Goal: Transaction & Acquisition: Book appointment/travel/reservation

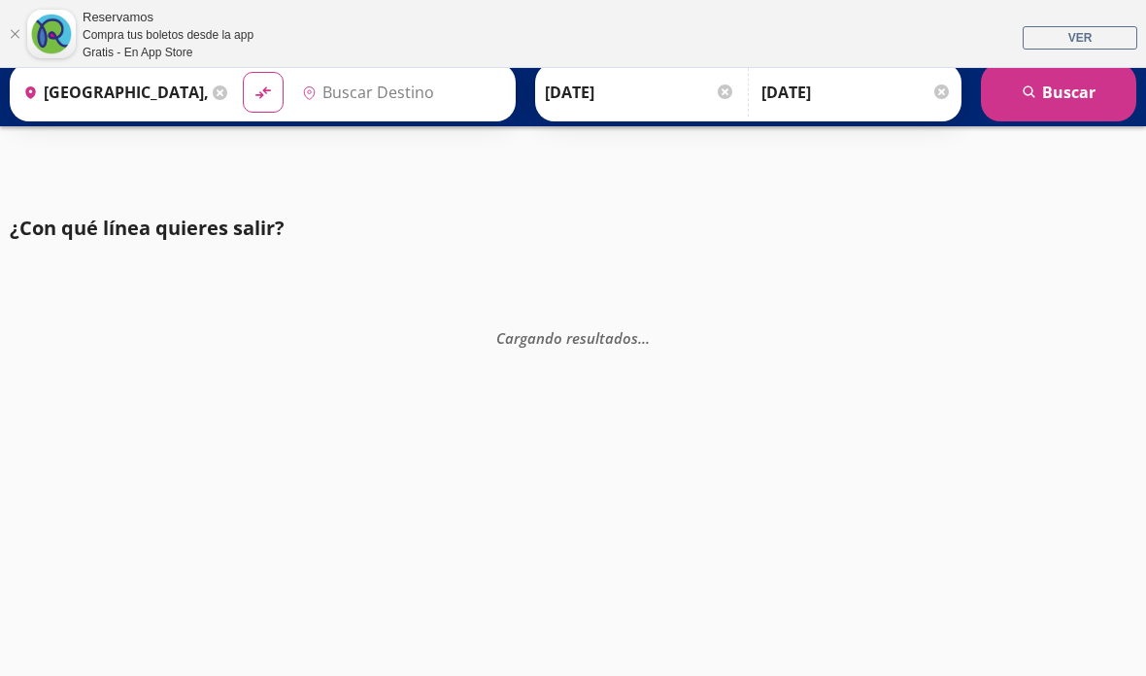
type input "Acapulco, [GEOGRAPHIC_DATA]"
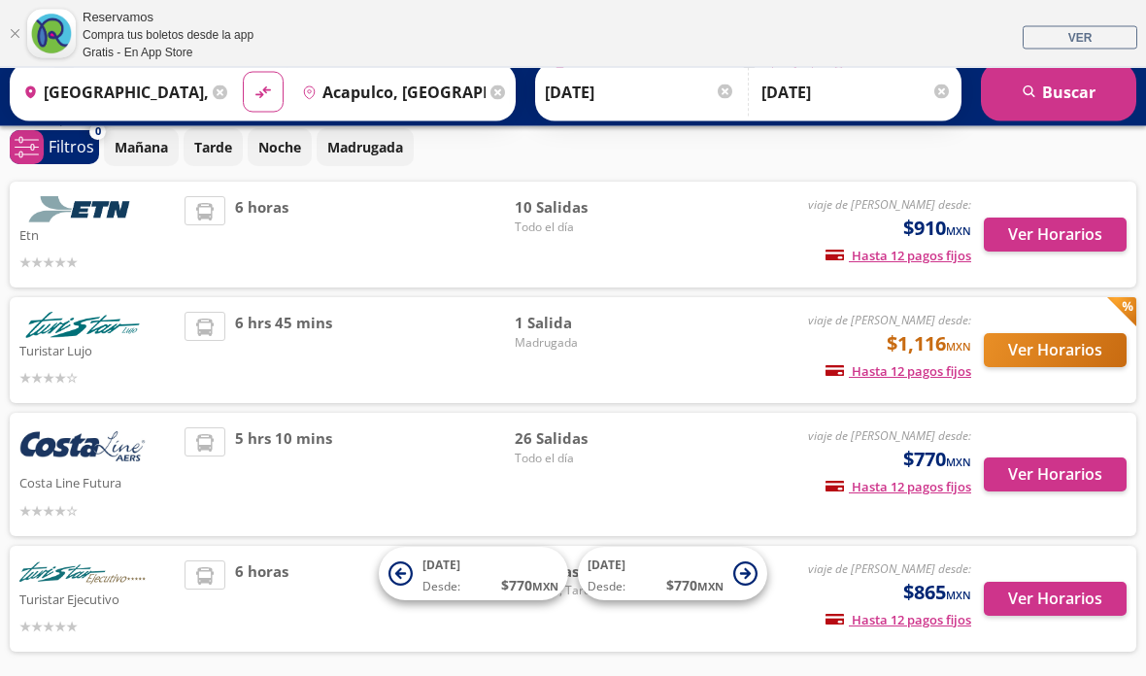
scroll to position [159, 0]
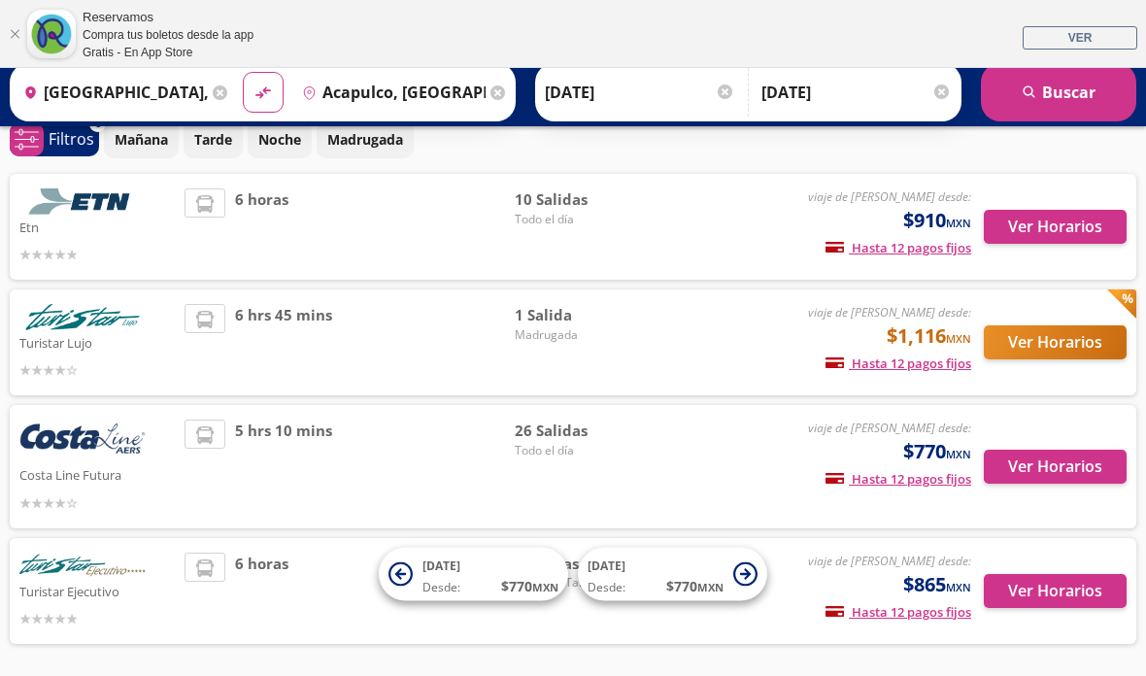
click at [1078, 220] on button "Ver Horarios" at bounding box center [1055, 227] width 143 height 34
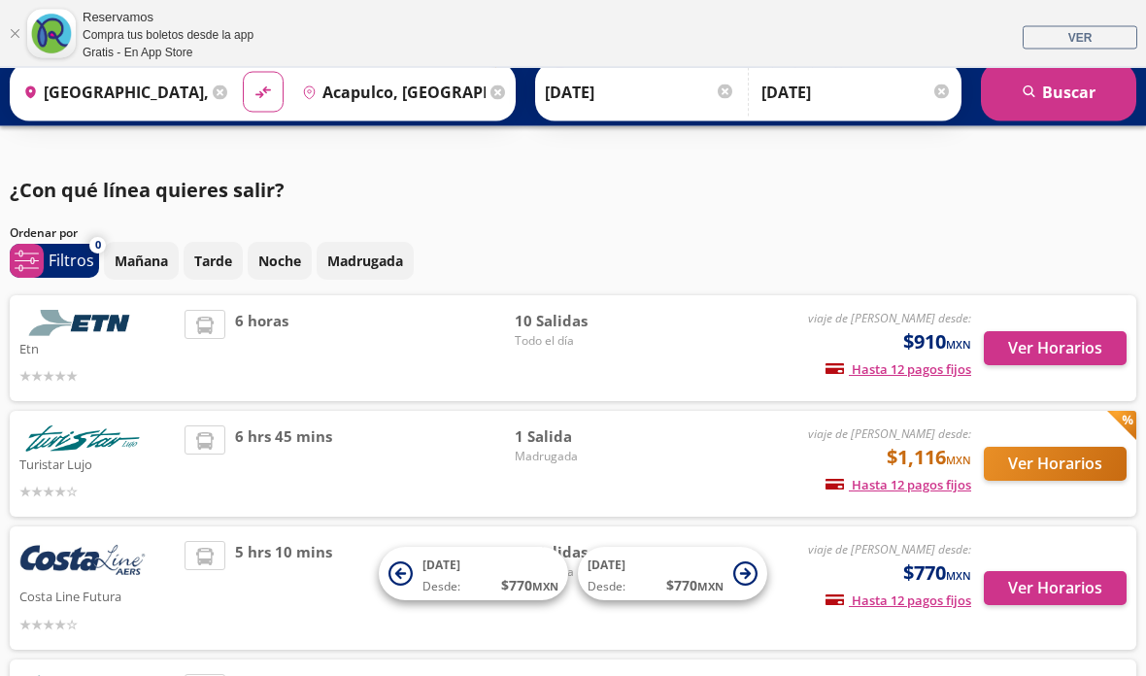
scroll to position [159, 0]
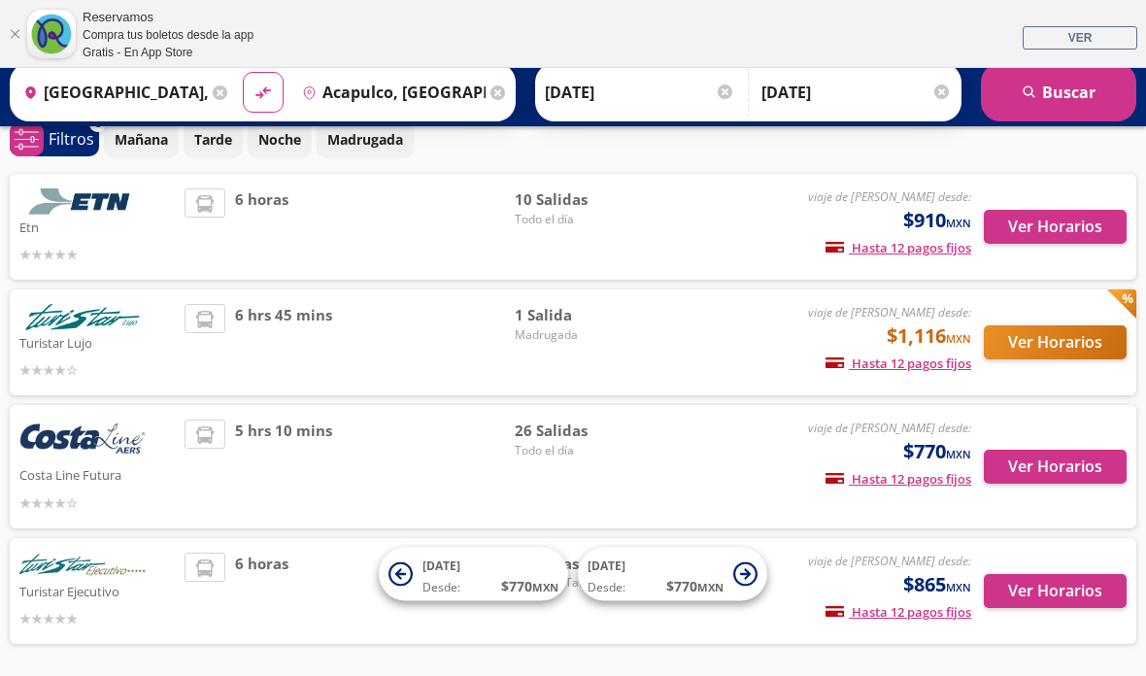
click at [1075, 466] on button "Ver Horarios" at bounding box center [1055, 467] width 143 height 34
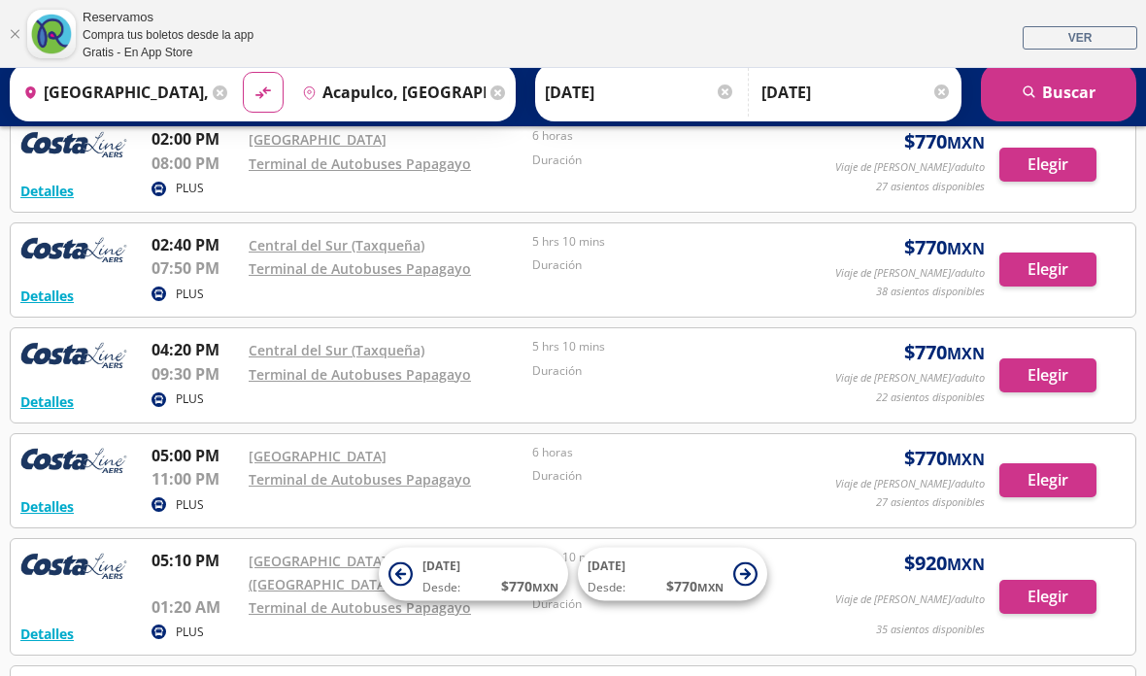
scroll to position [1784, 0]
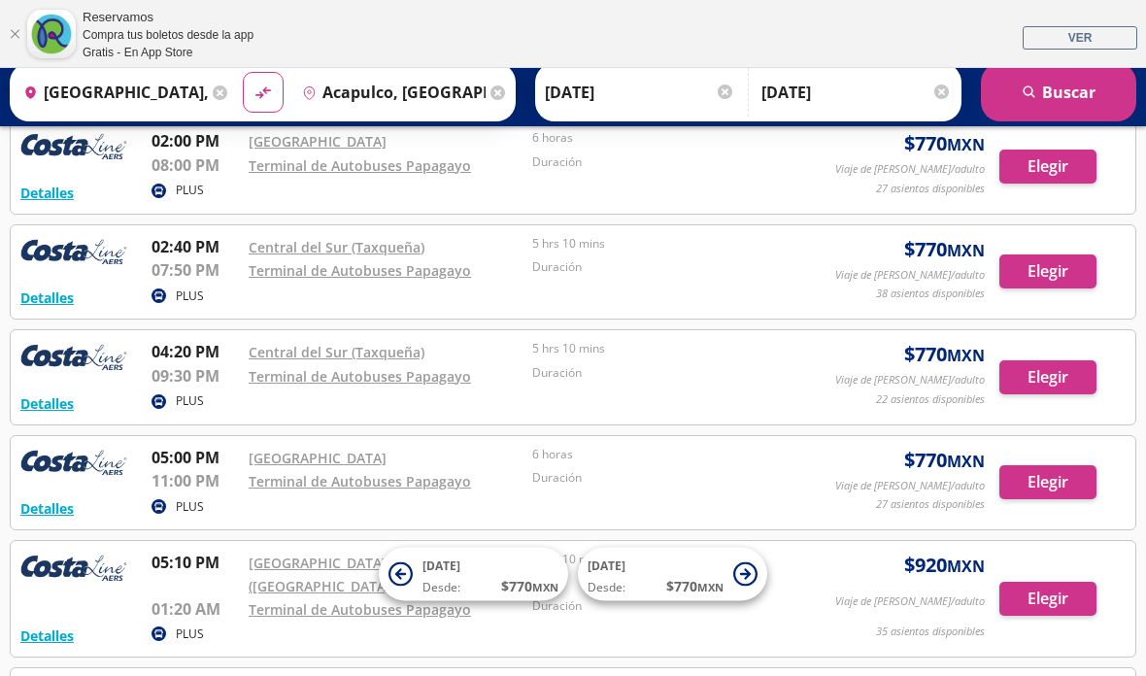
click at [1058, 259] on button "Elegir" at bounding box center [1047, 271] width 97 height 34
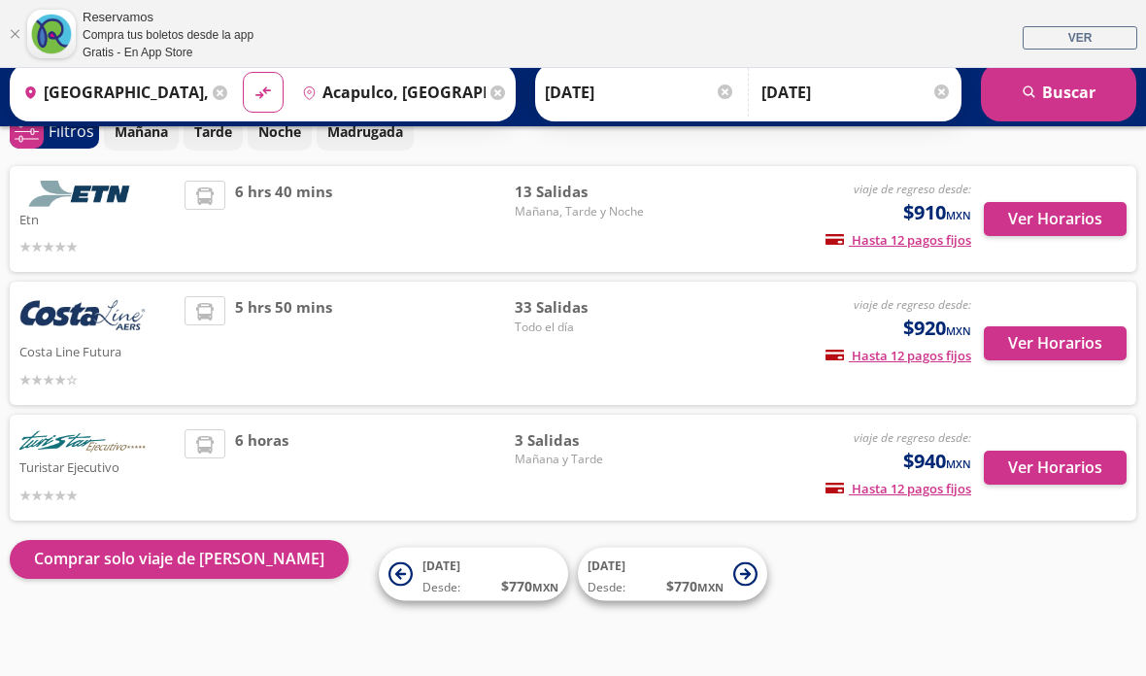
scroll to position [165, 0]
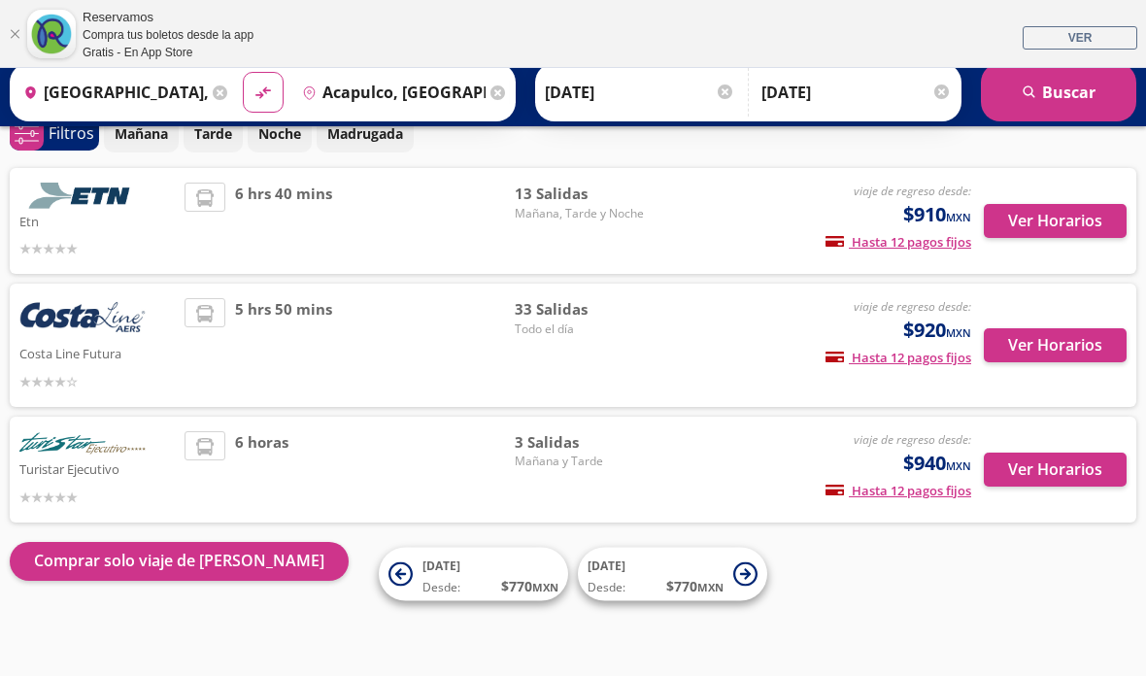
click at [1083, 342] on button "Ver Horarios" at bounding box center [1055, 345] width 143 height 34
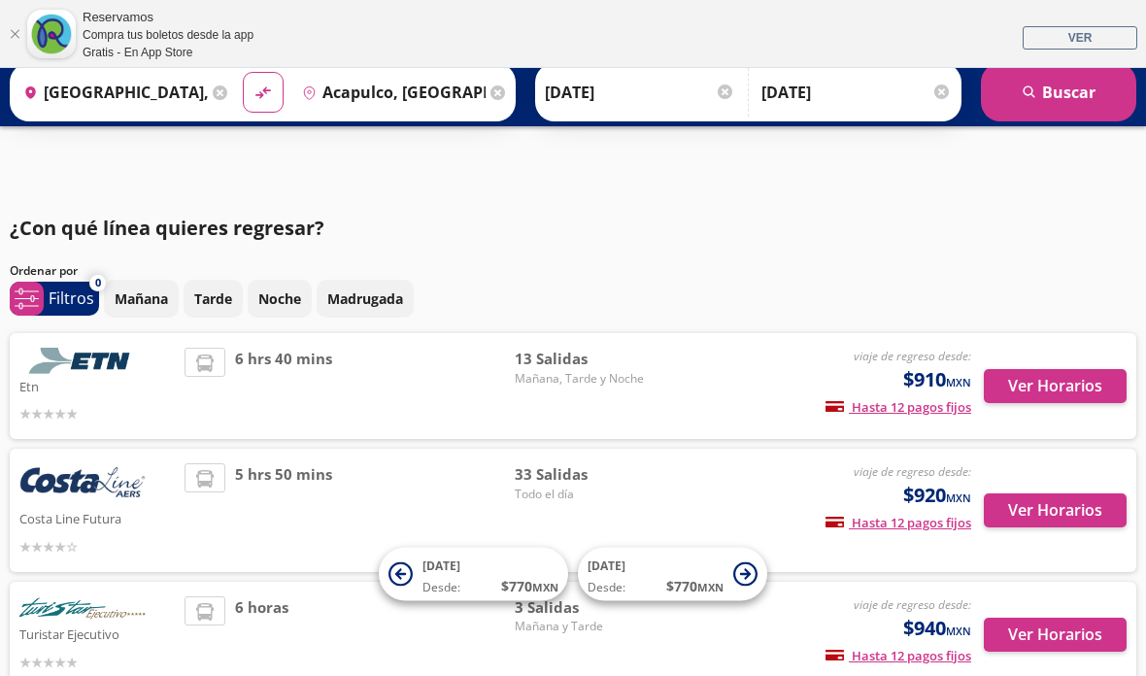
scroll to position [165, 0]
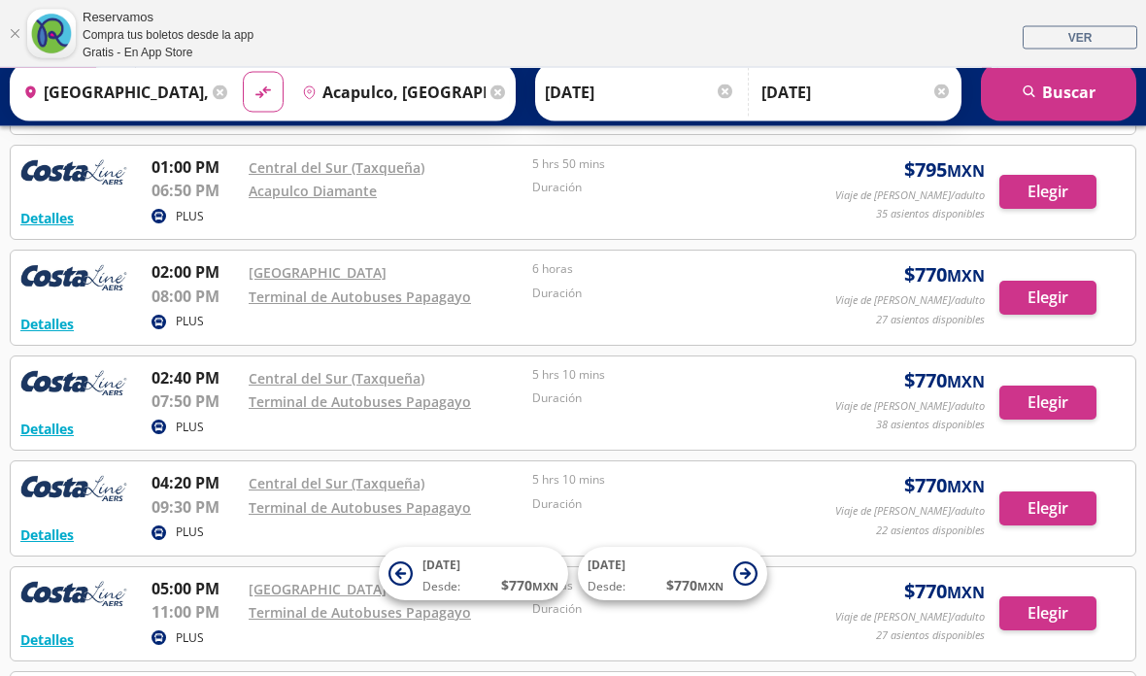
scroll to position [1653, 0]
click at [1074, 391] on button "Elegir" at bounding box center [1047, 402] width 97 height 34
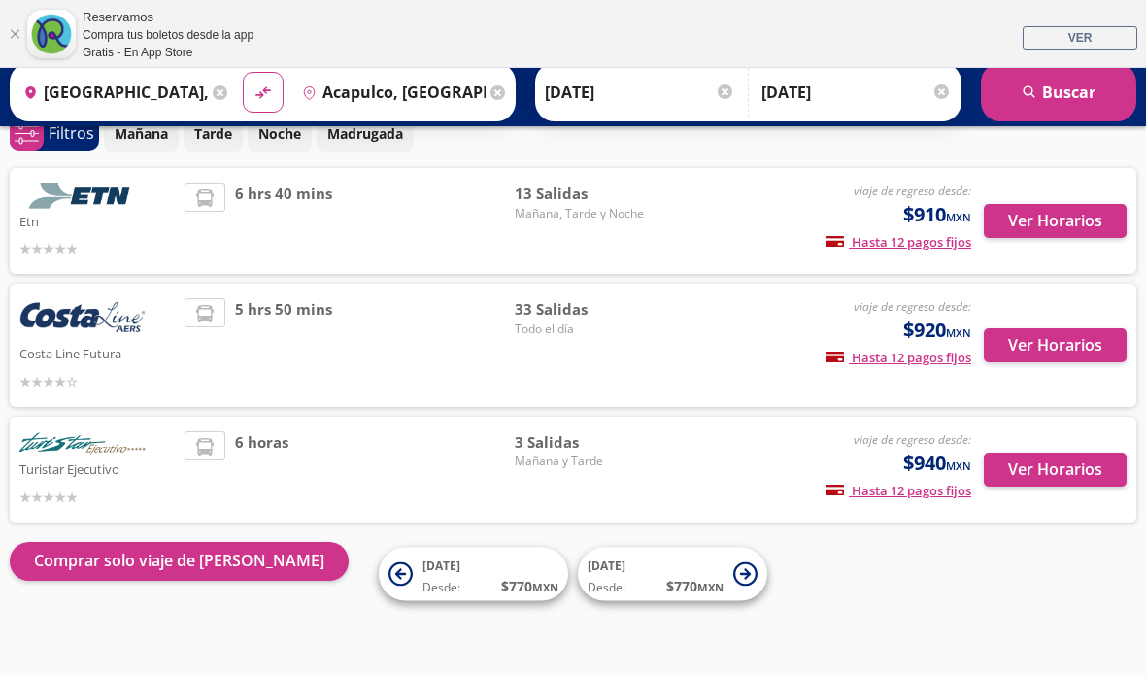
click at [1067, 336] on button "Ver Horarios" at bounding box center [1055, 345] width 143 height 34
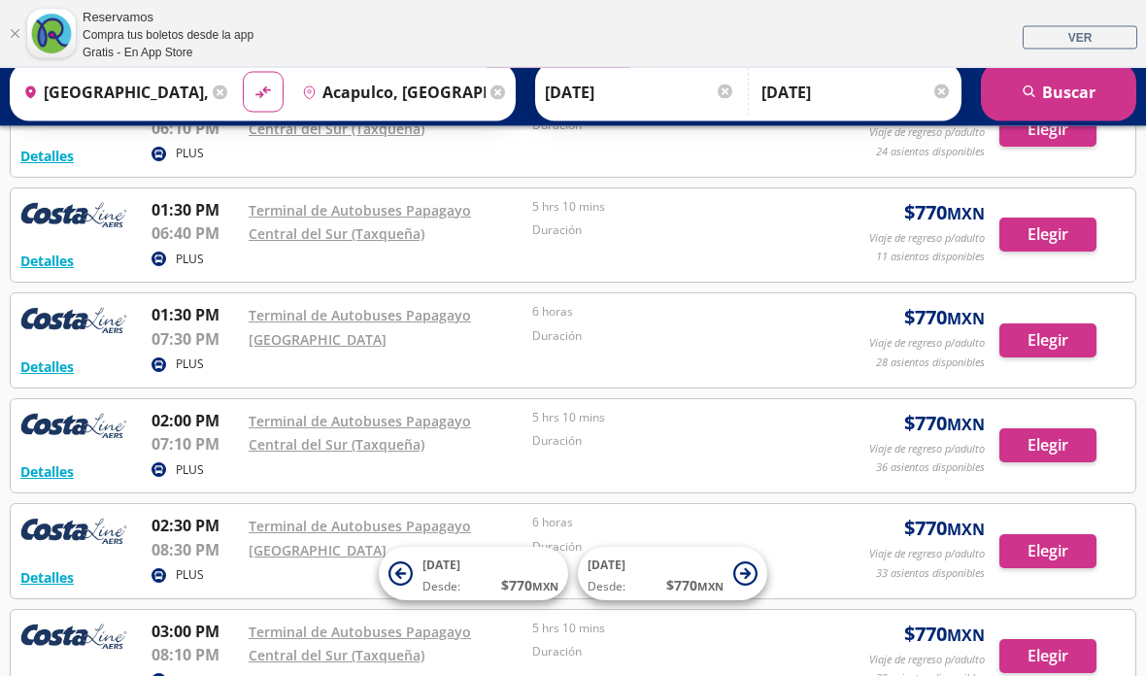
scroll to position [1733, 0]
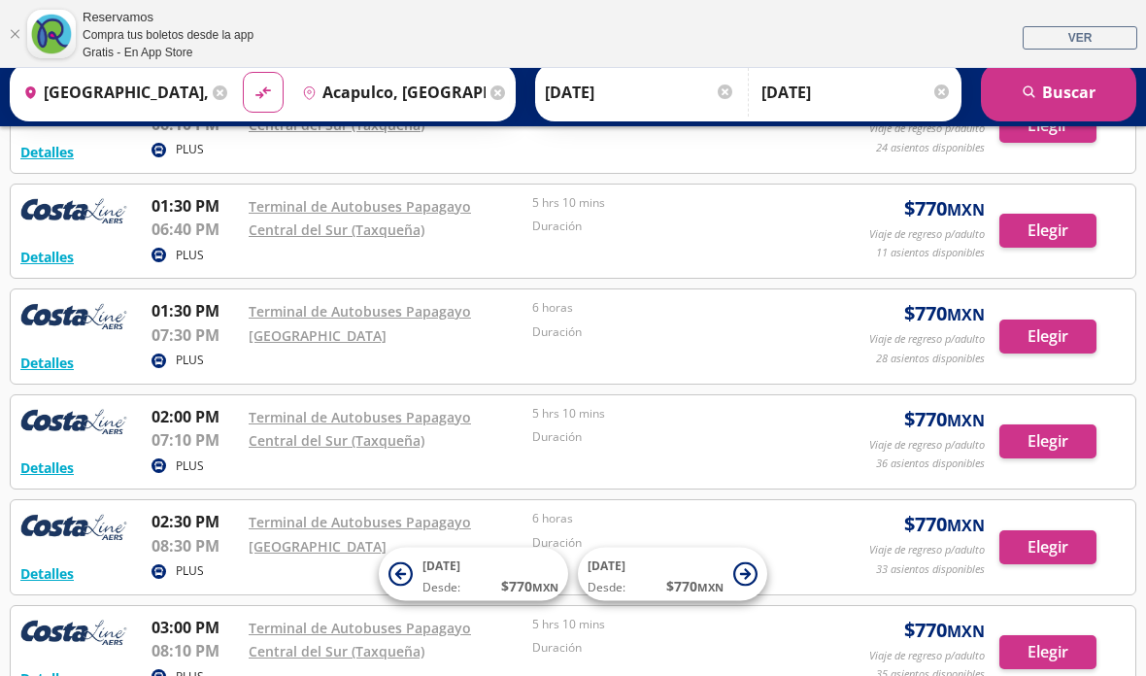
click at [1078, 424] on button "Elegir" at bounding box center [1047, 441] width 97 height 34
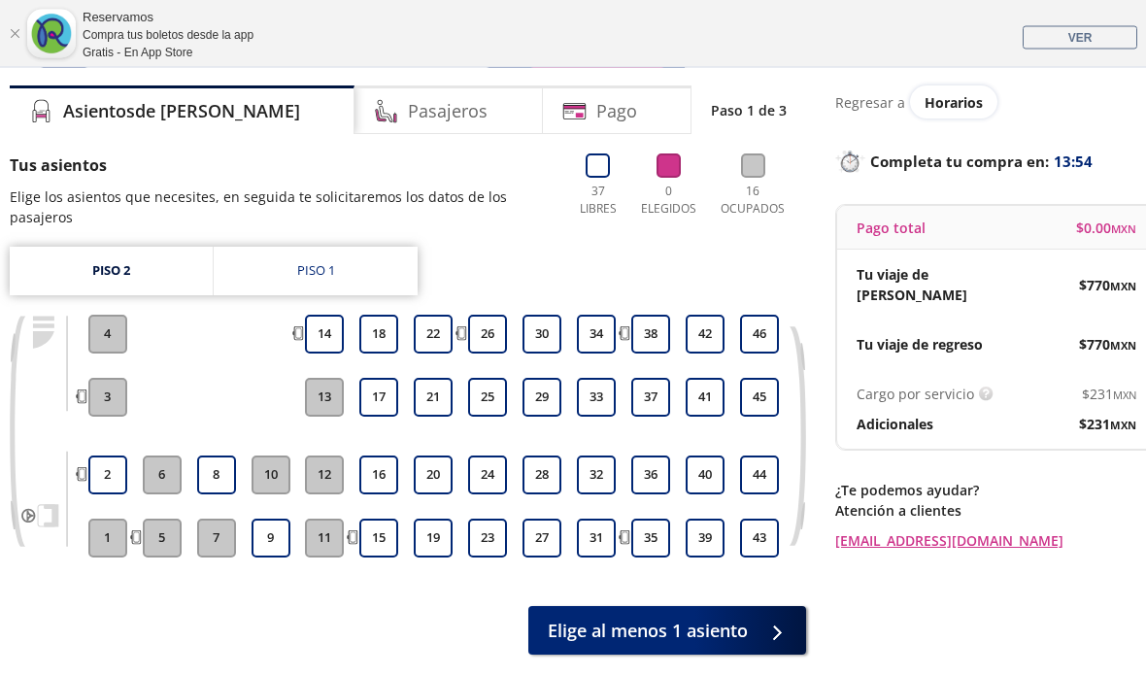
scroll to position [116, 0]
click at [111, 457] on button "2" at bounding box center [107, 474] width 39 height 39
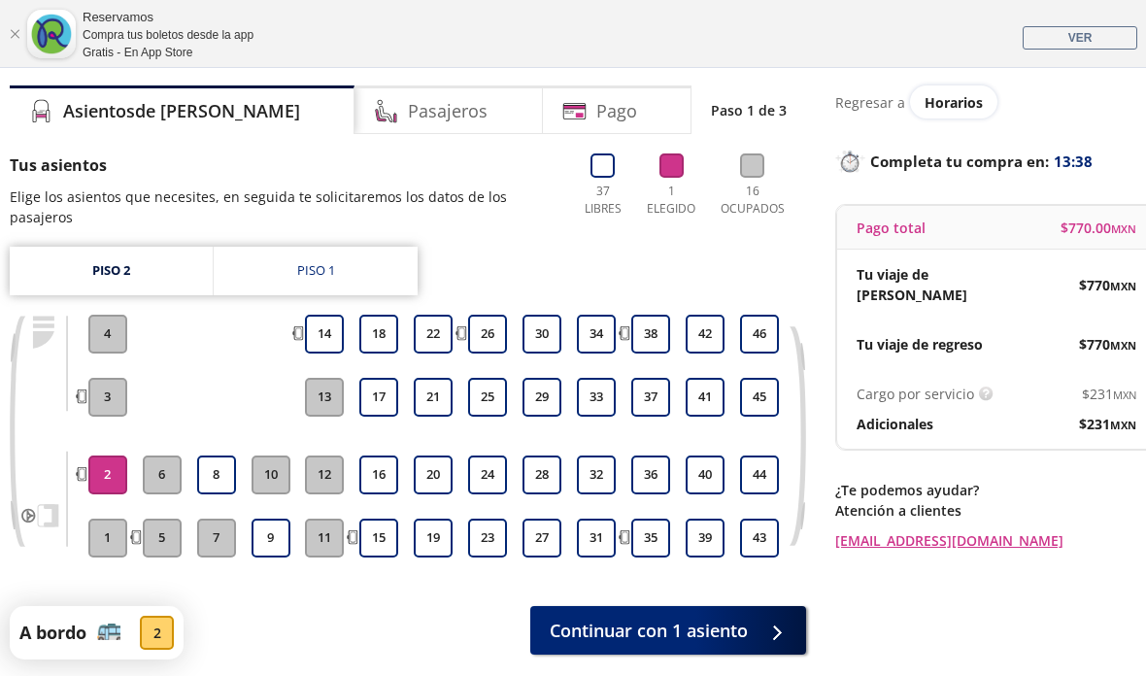
click at [751, 623] on button "Continuar con 1 asiento" at bounding box center [668, 630] width 276 height 49
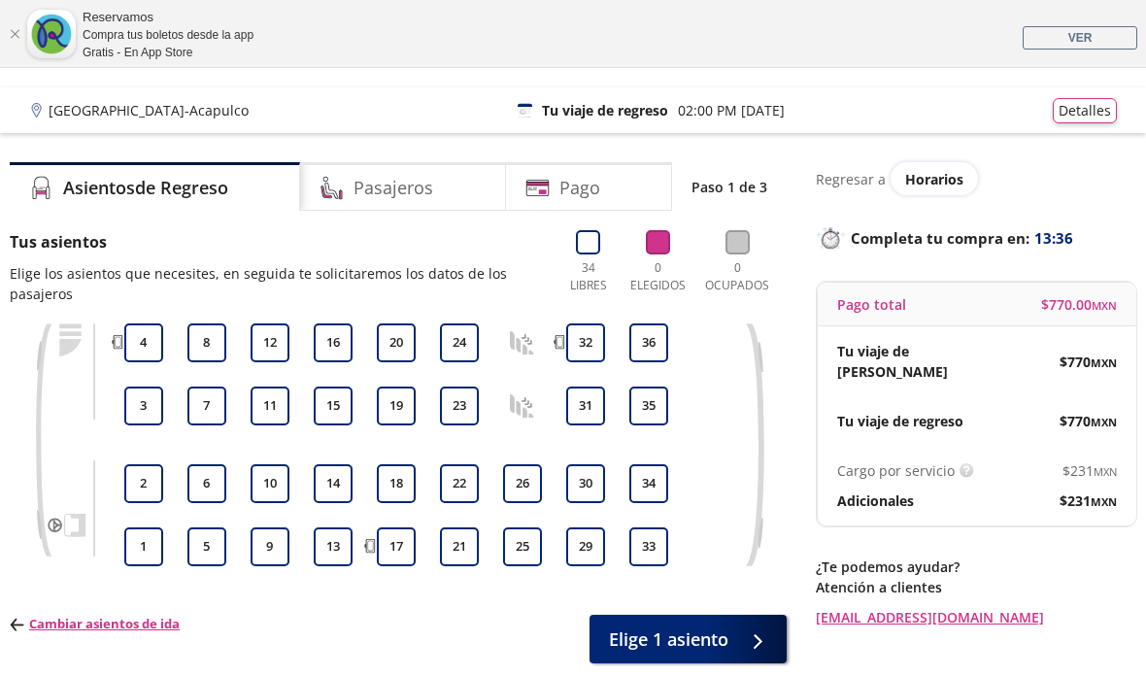
scroll to position [64, 0]
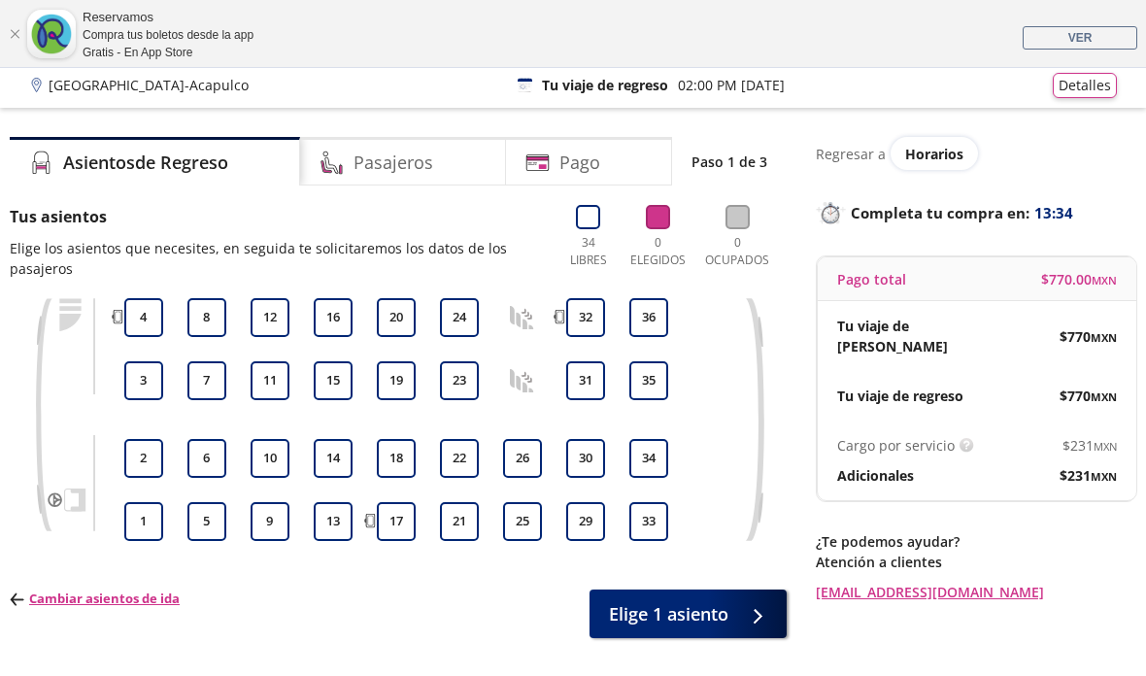
click at [132, 519] on button "1" at bounding box center [143, 521] width 39 height 39
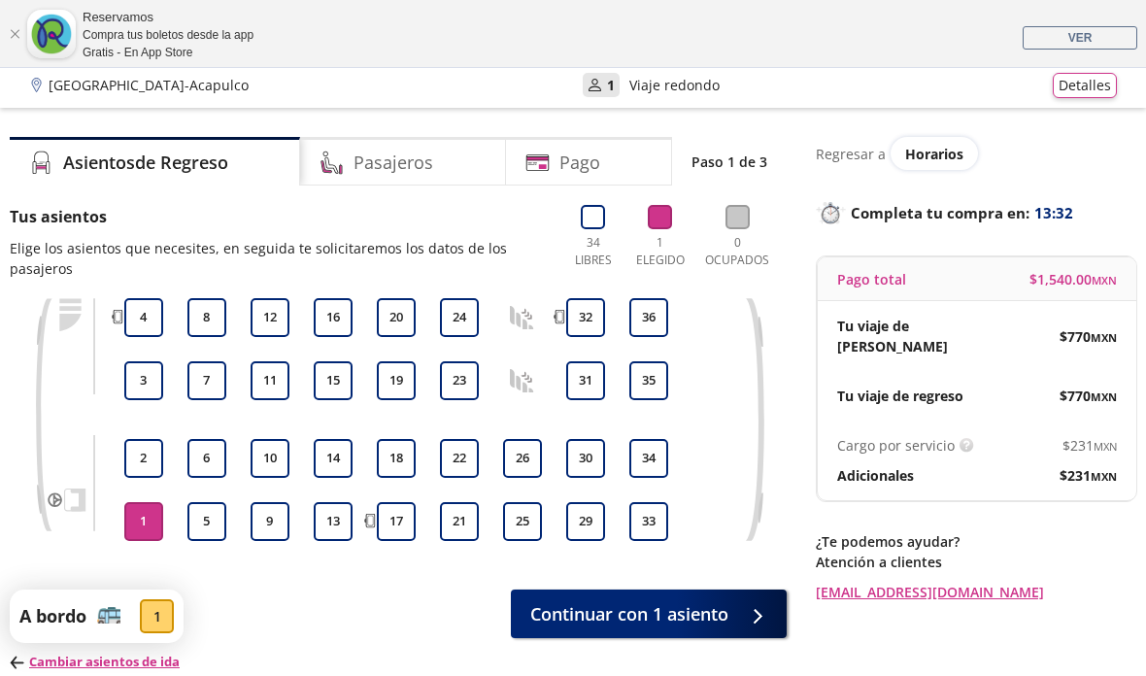
click at [628, 606] on span "Continuar con 1 asiento" at bounding box center [629, 614] width 198 height 26
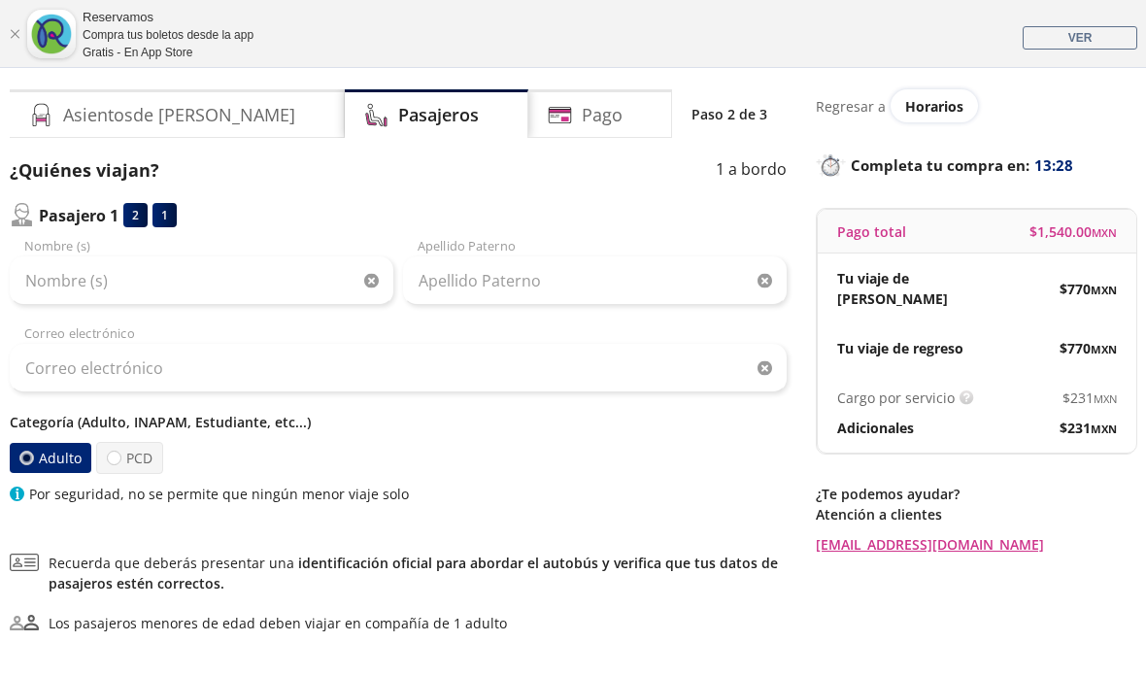
scroll to position [104, 0]
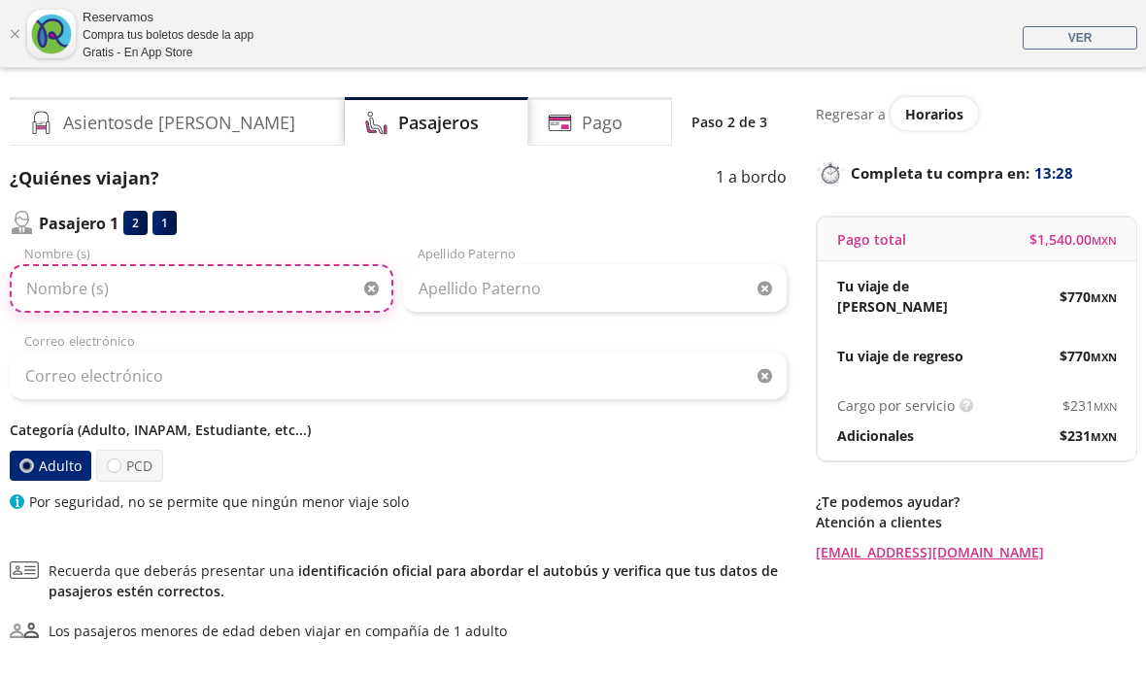
click at [261, 305] on input "Nombre (s)" at bounding box center [202, 288] width 384 height 49
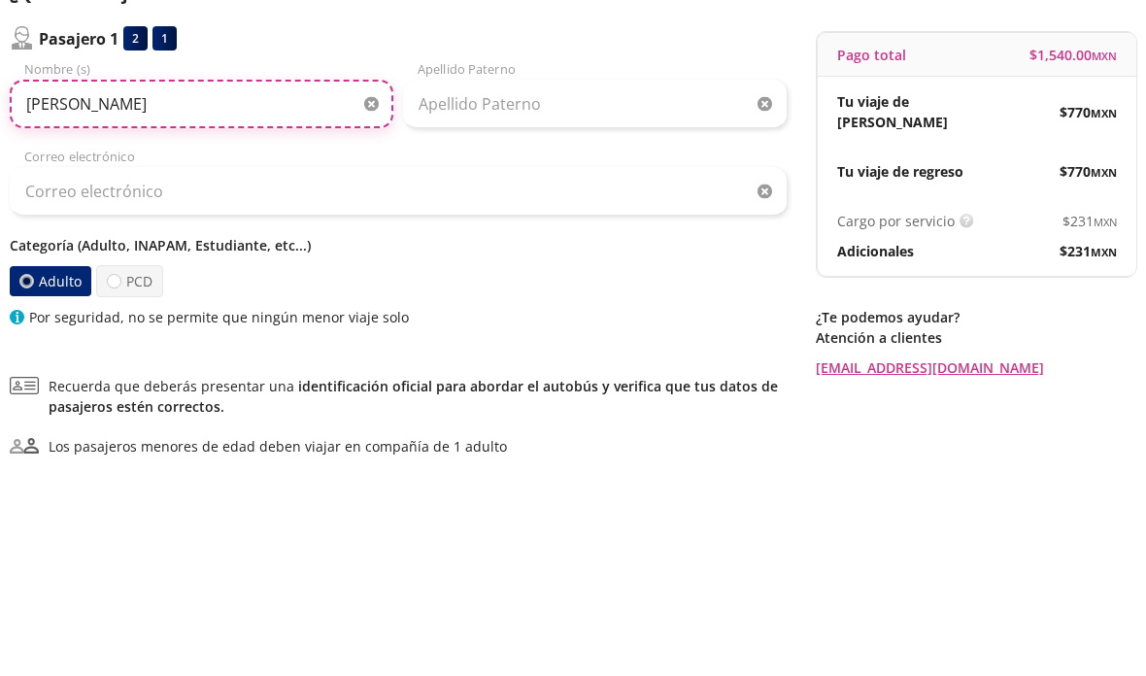
type input "[PERSON_NAME]"
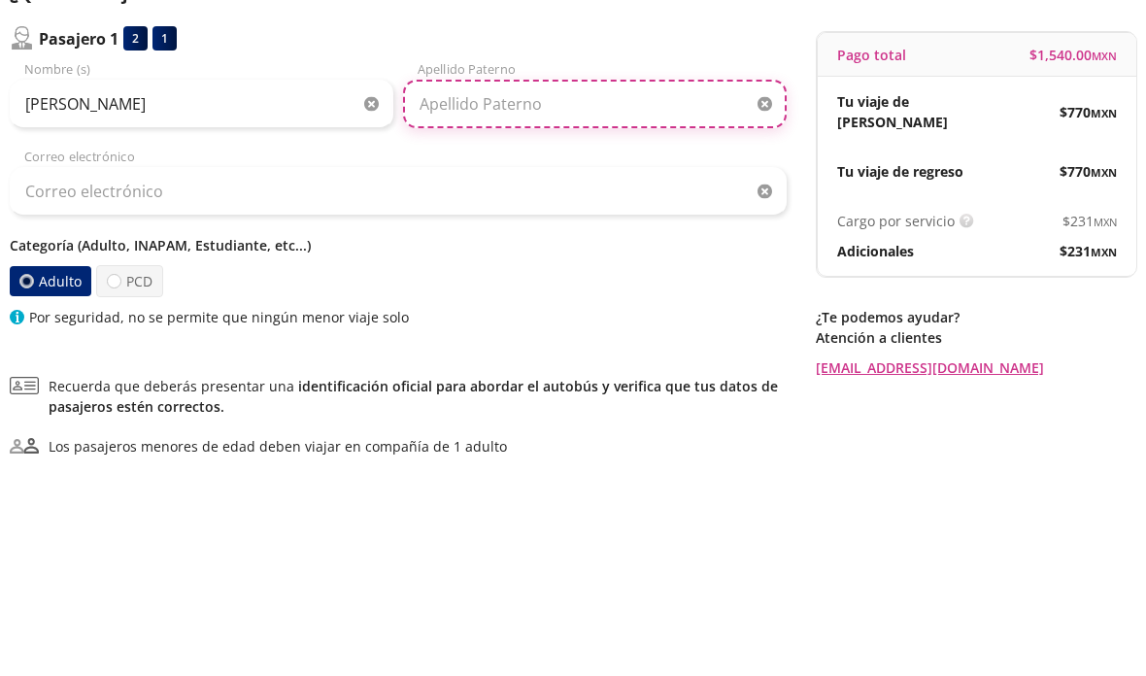
click at [575, 264] on input "Apellido Paterno" at bounding box center [595, 288] width 384 height 49
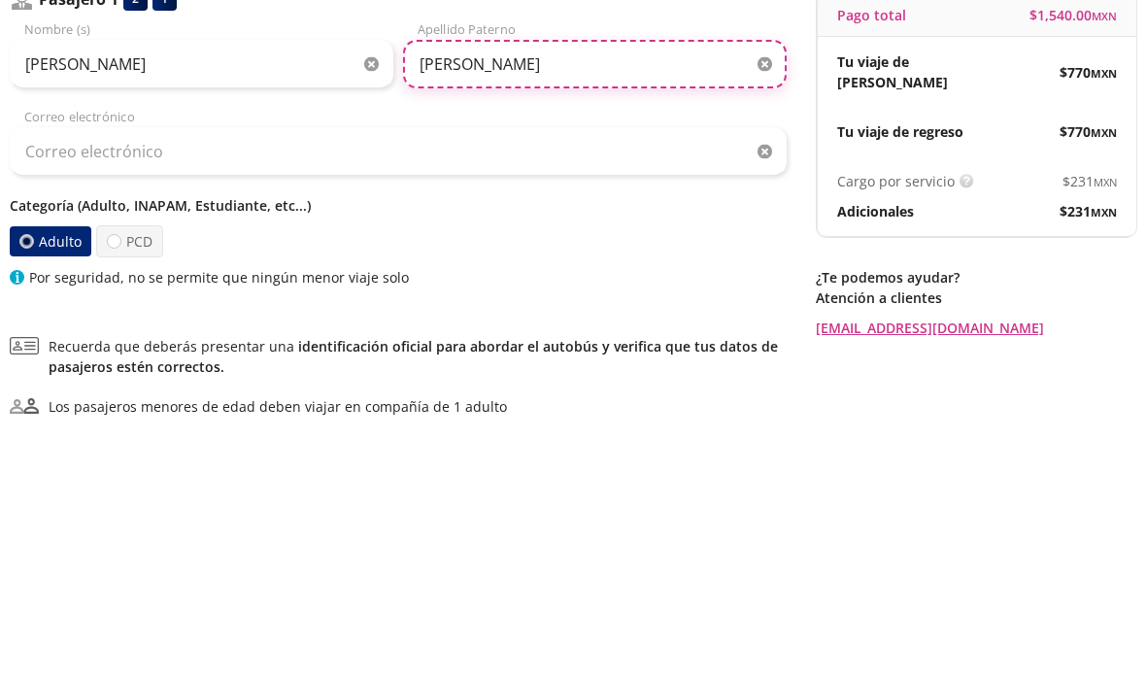
type input "[PERSON_NAME]"
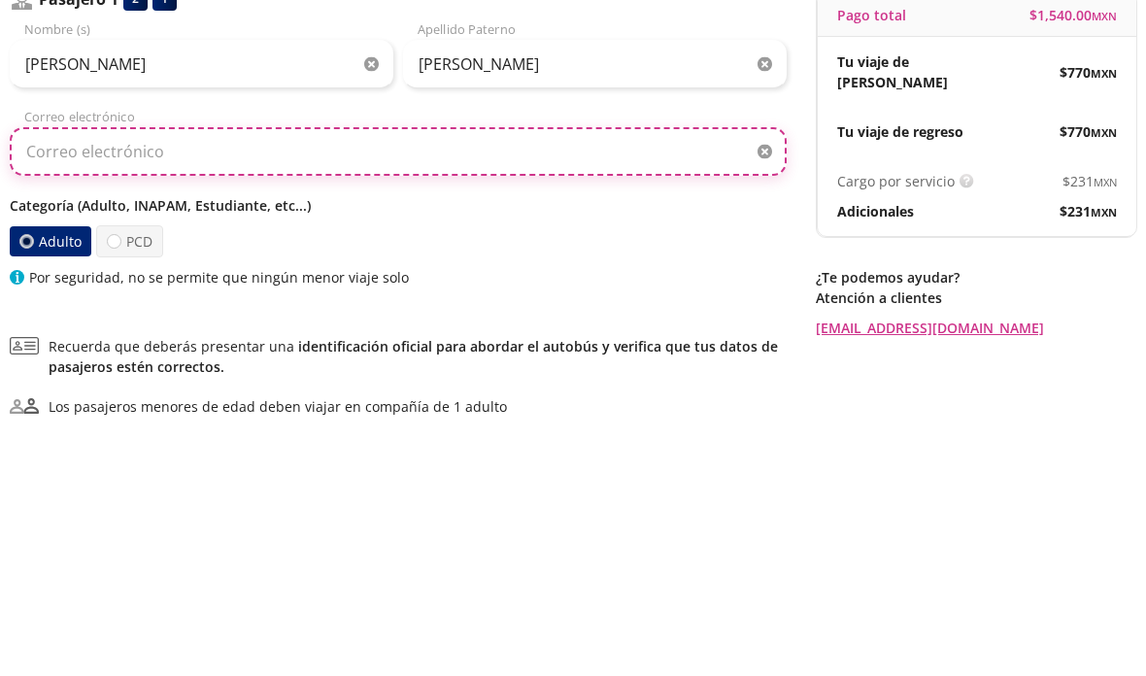
click at [552, 352] on input "Correo electrónico" at bounding box center [398, 376] width 777 height 49
type input "[EMAIL_ADDRESS][DOMAIN_NAME]"
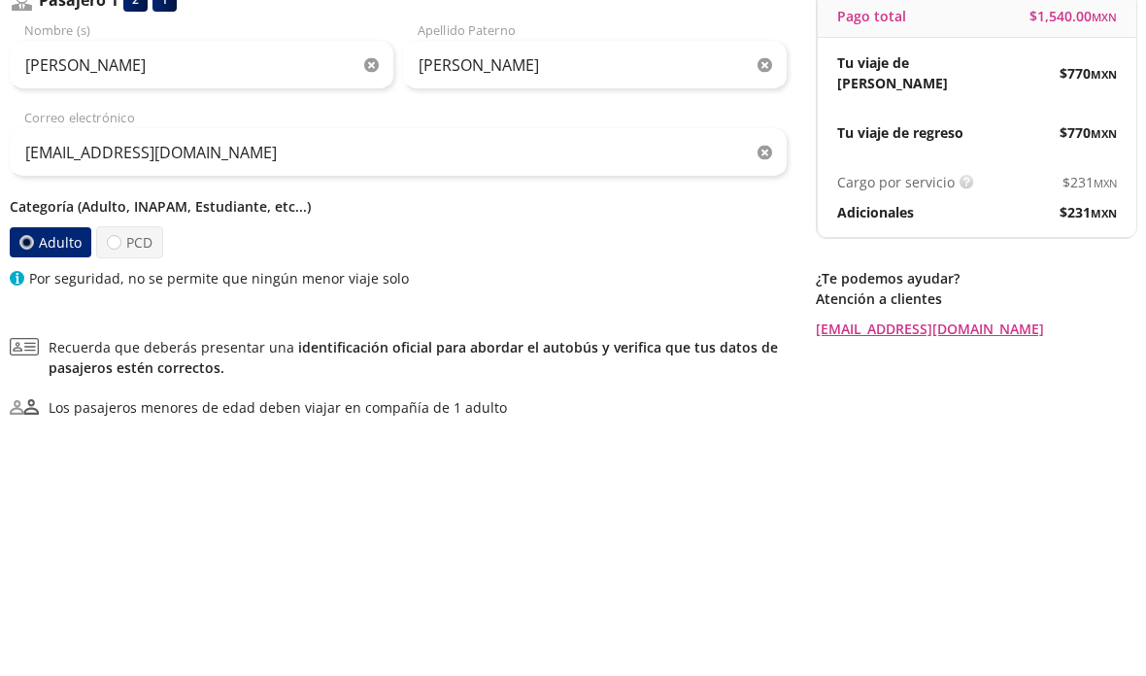
scroll to position [215, 0]
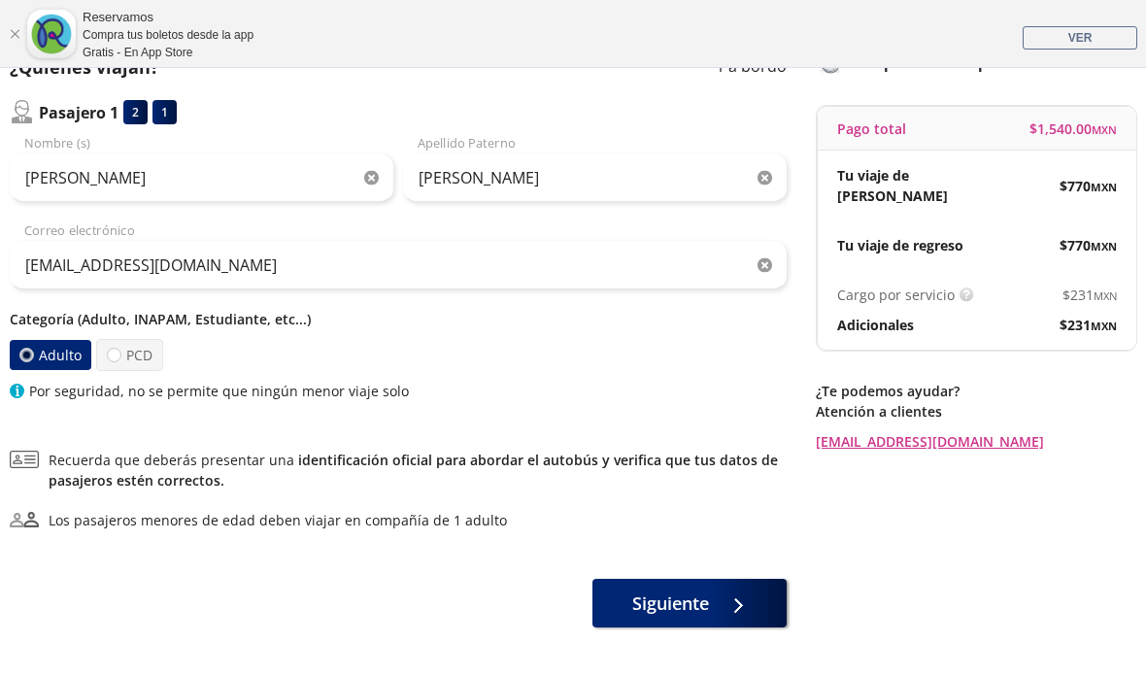
click at [13, 342] on label "Adulto" at bounding box center [51, 355] width 82 height 30
click at [20, 349] on input "Adulto" at bounding box center [26, 355] width 13 height 13
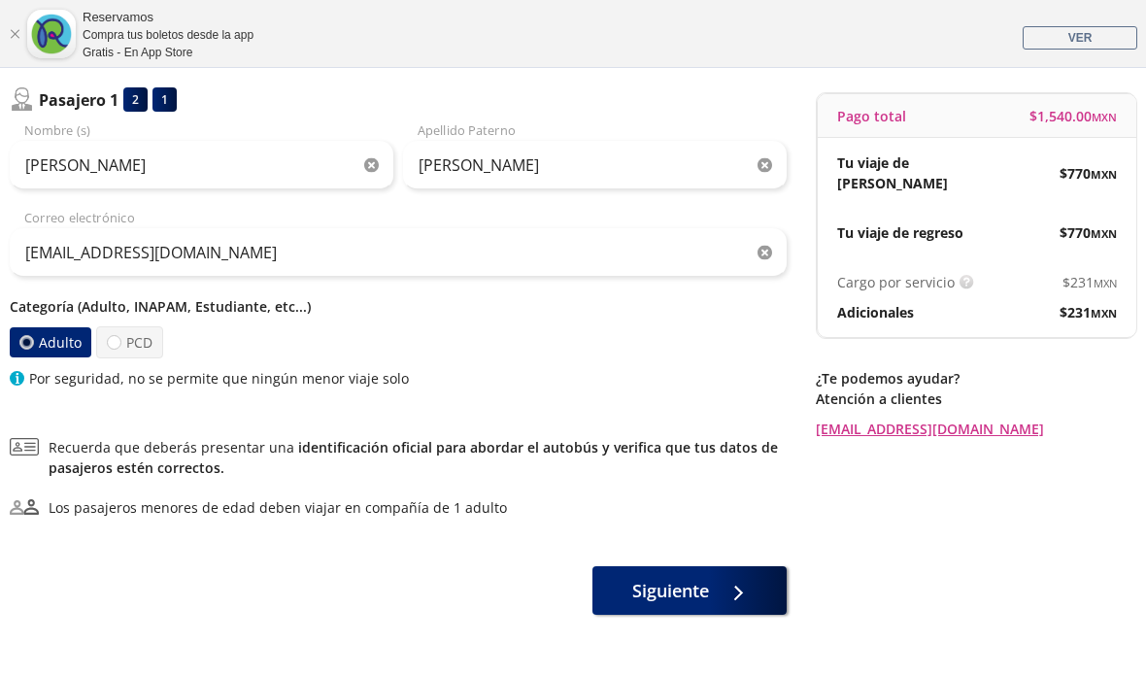
scroll to position [292, 0]
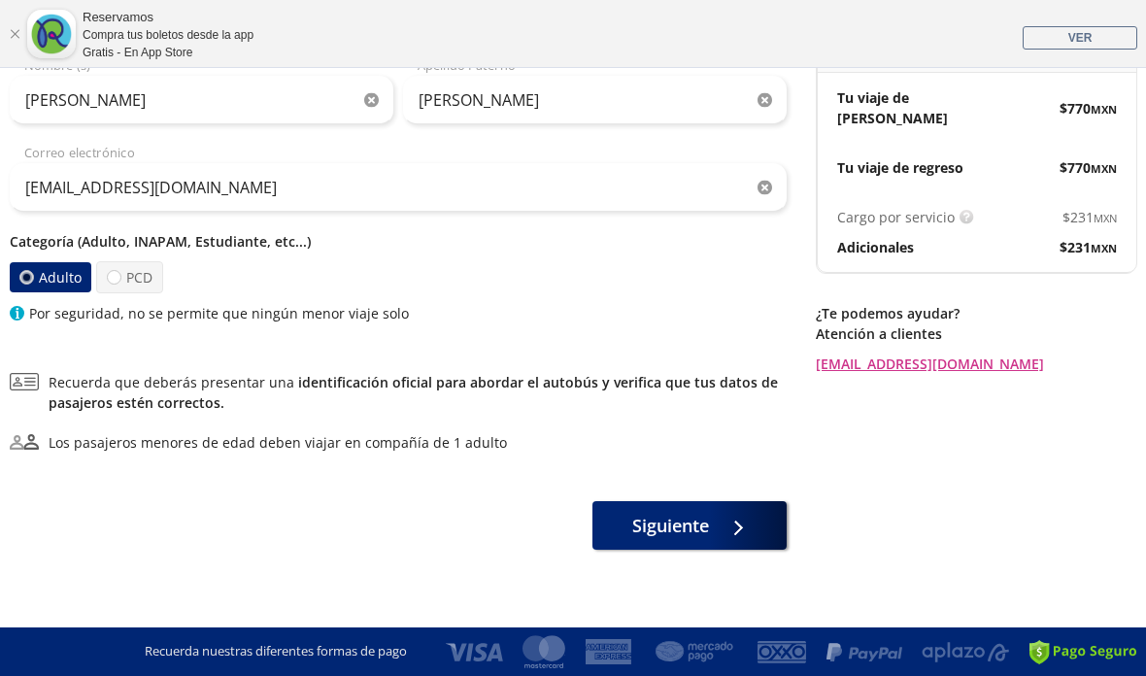
click at [704, 528] on span "Siguiente" at bounding box center [670, 526] width 77 height 26
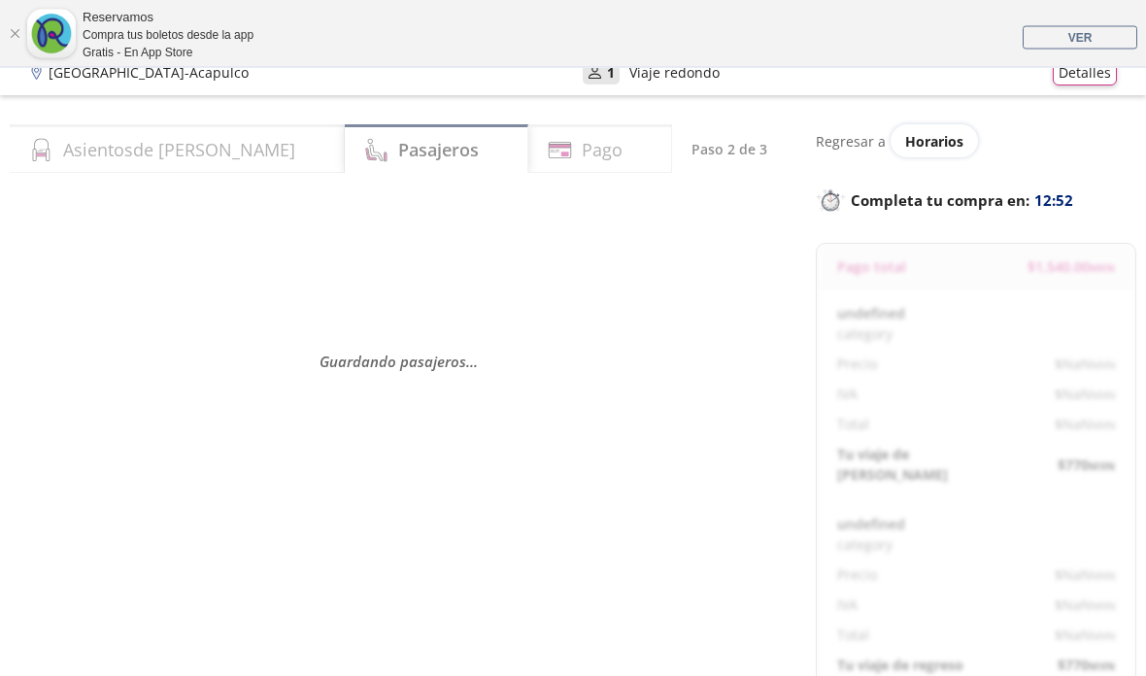
scroll to position [80, 0]
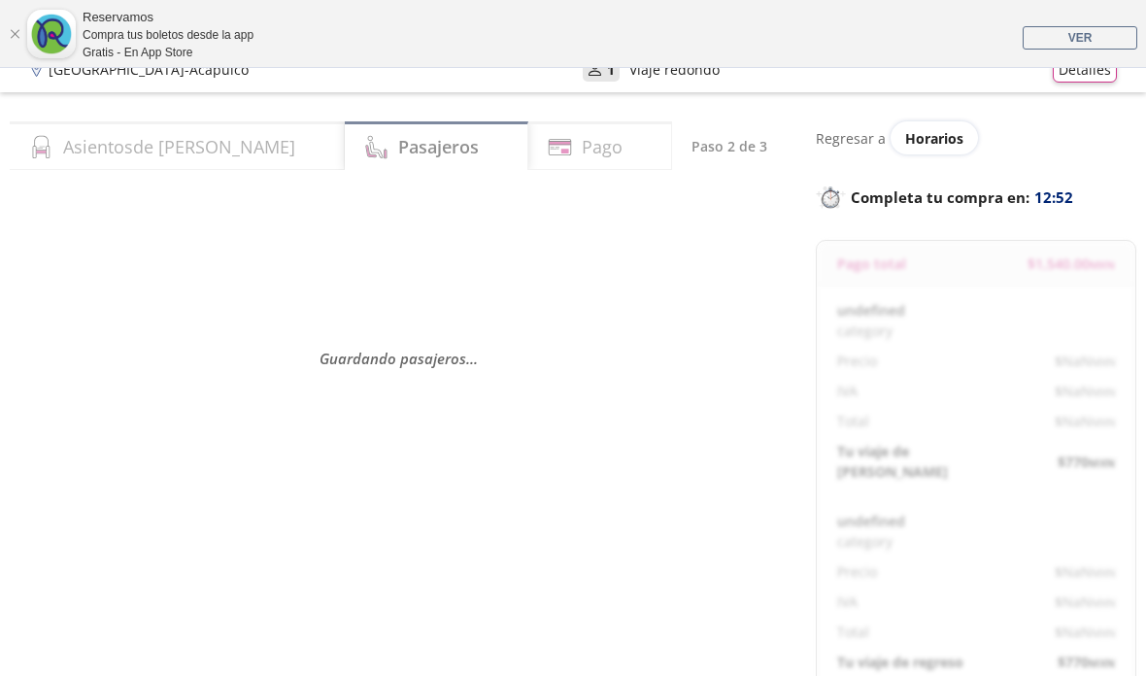
select select "MX"
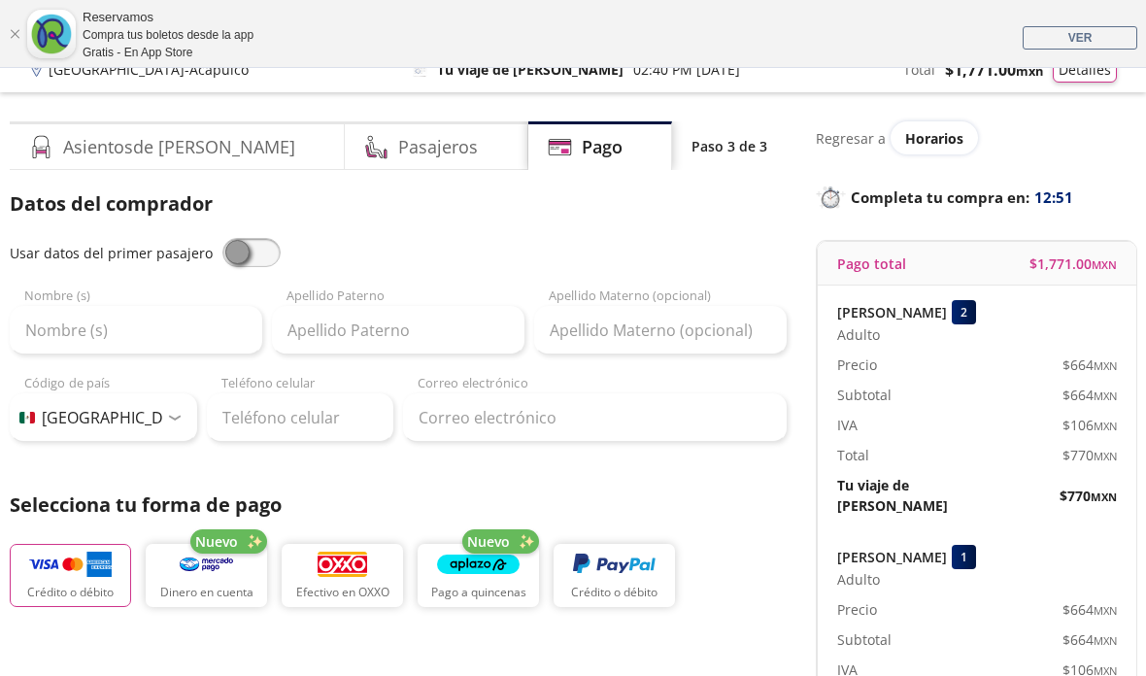
scroll to position [157, 0]
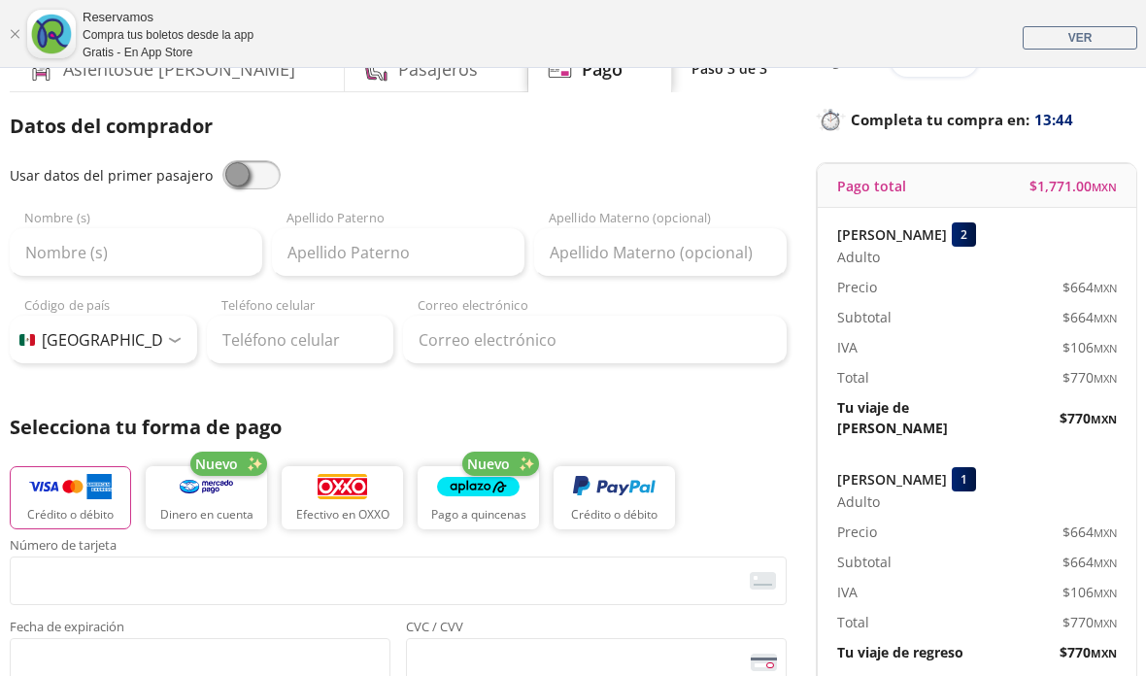
click at [241, 171] on span at bounding box center [251, 174] width 58 height 29
click at [222, 160] on input "checkbox" at bounding box center [222, 160] width 0 height 0
type input "[PERSON_NAME]"
type input "[EMAIL_ADDRESS][DOMAIN_NAME]"
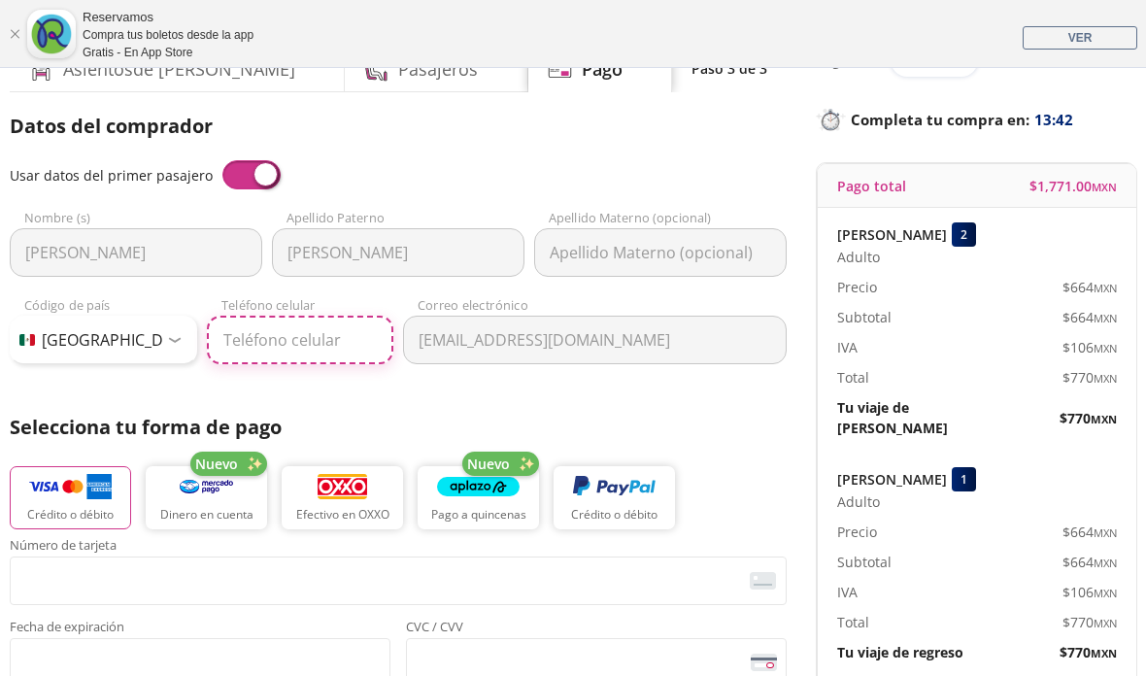
click at [312, 335] on input "Teléfono celular" at bounding box center [300, 340] width 187 height 49
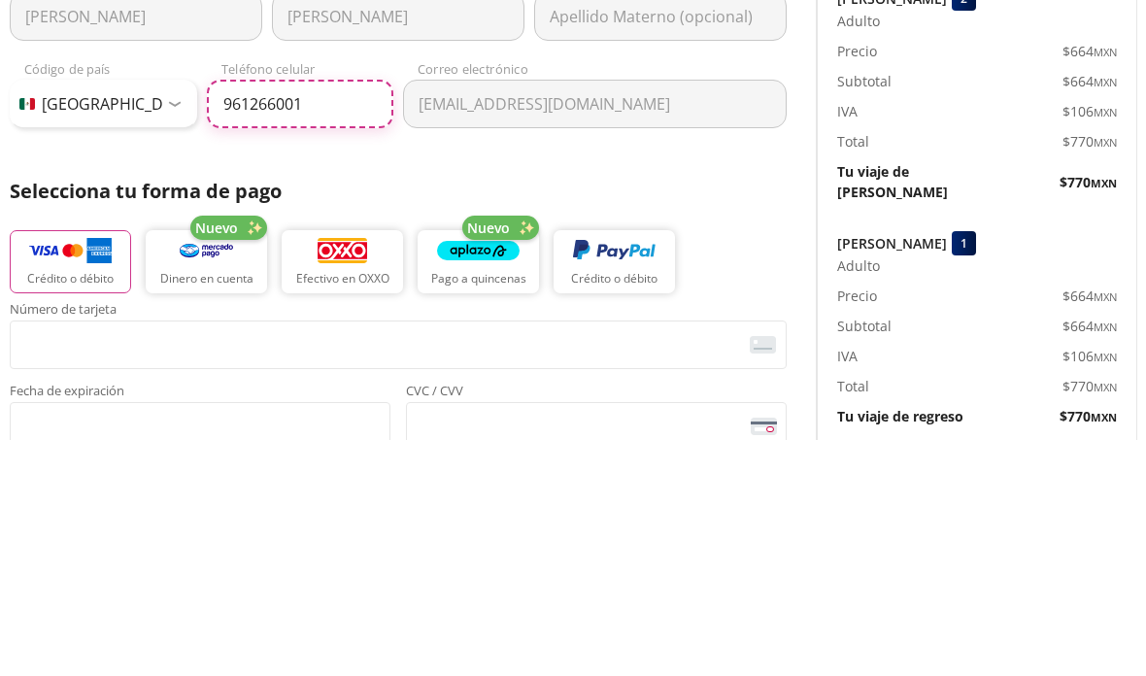
type input "[PHONE_NUMBER]"
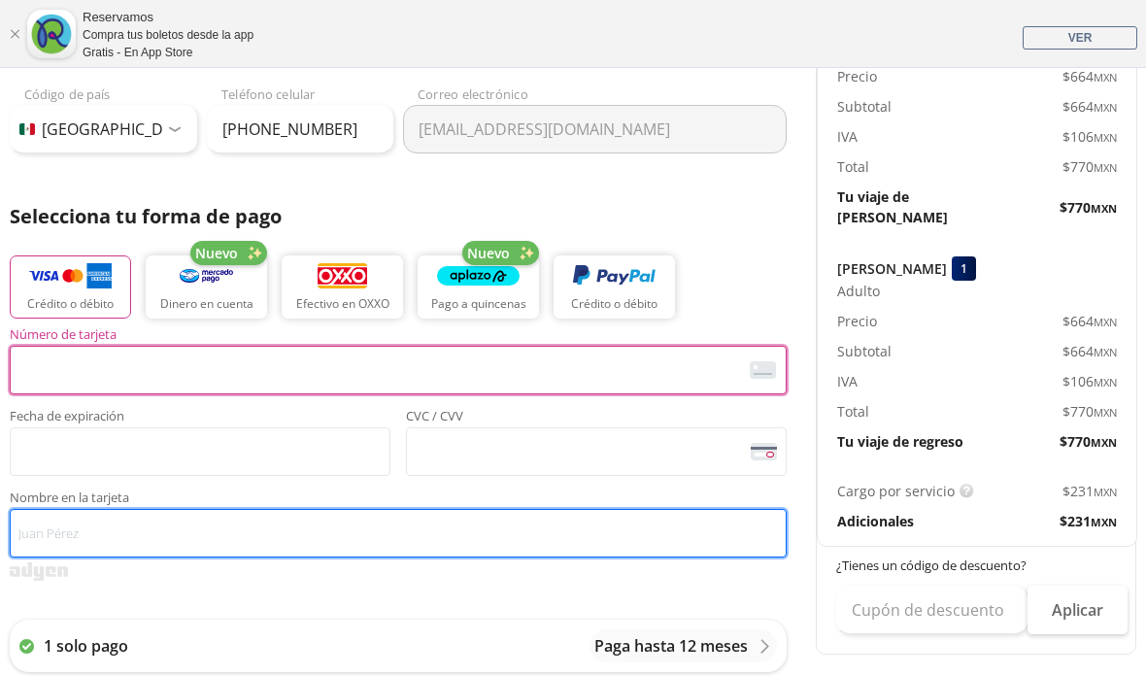
scroll to position [367, 0]
click at [554, 552] on input "Nombre en la tarjeta" at bounding box center [398, 534] width 777 height 49
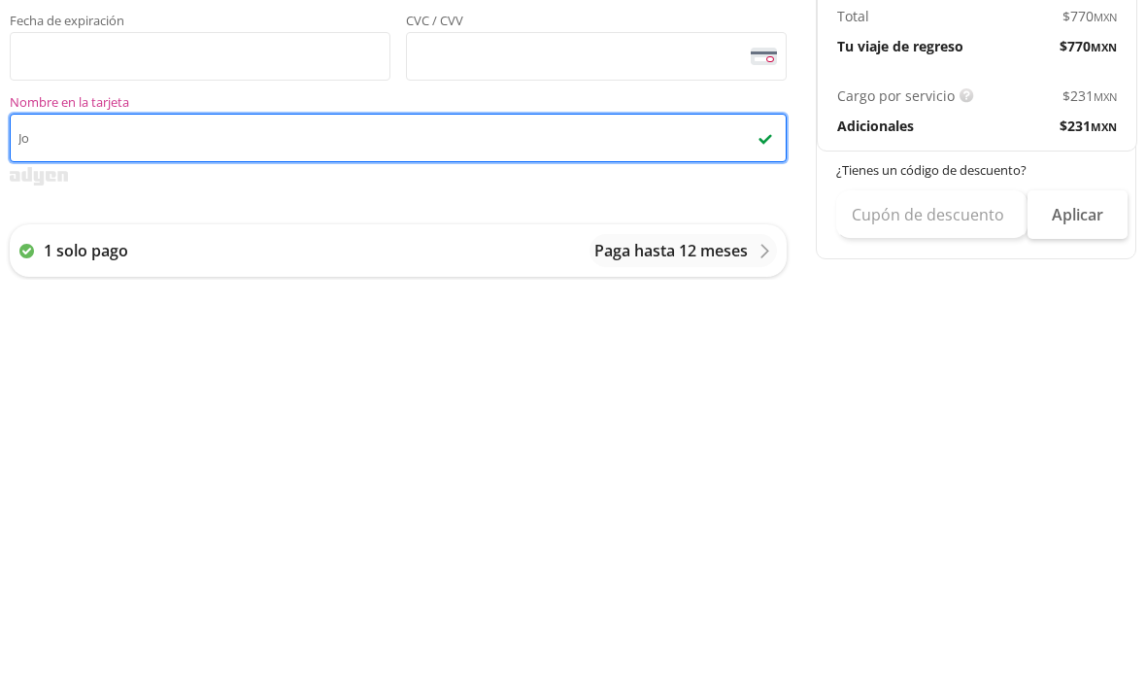
type input "J"
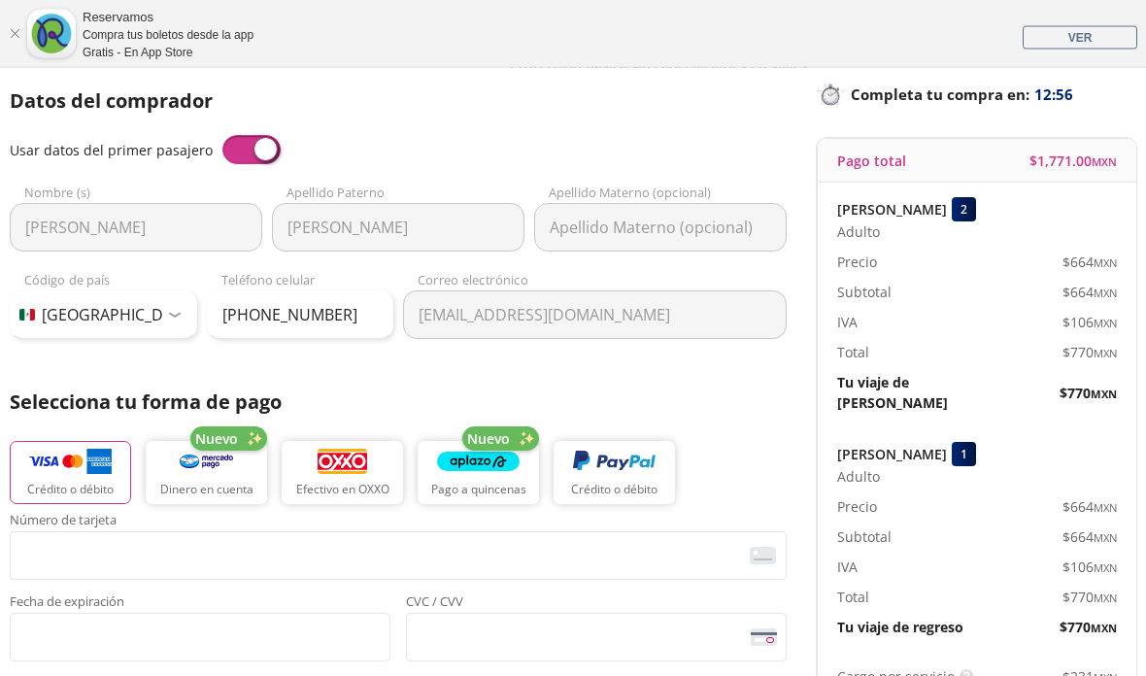
scroll to position [181, 0]
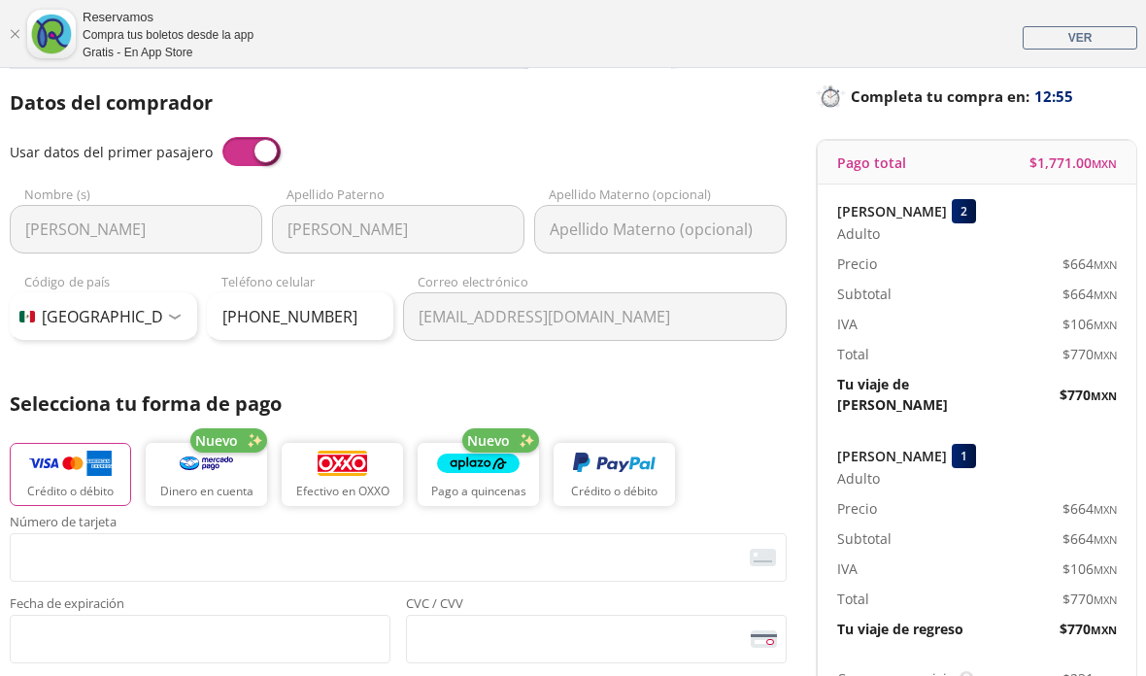
click at [952, 208] on div "2" at bounding box center [964, 211] width 24 height 24
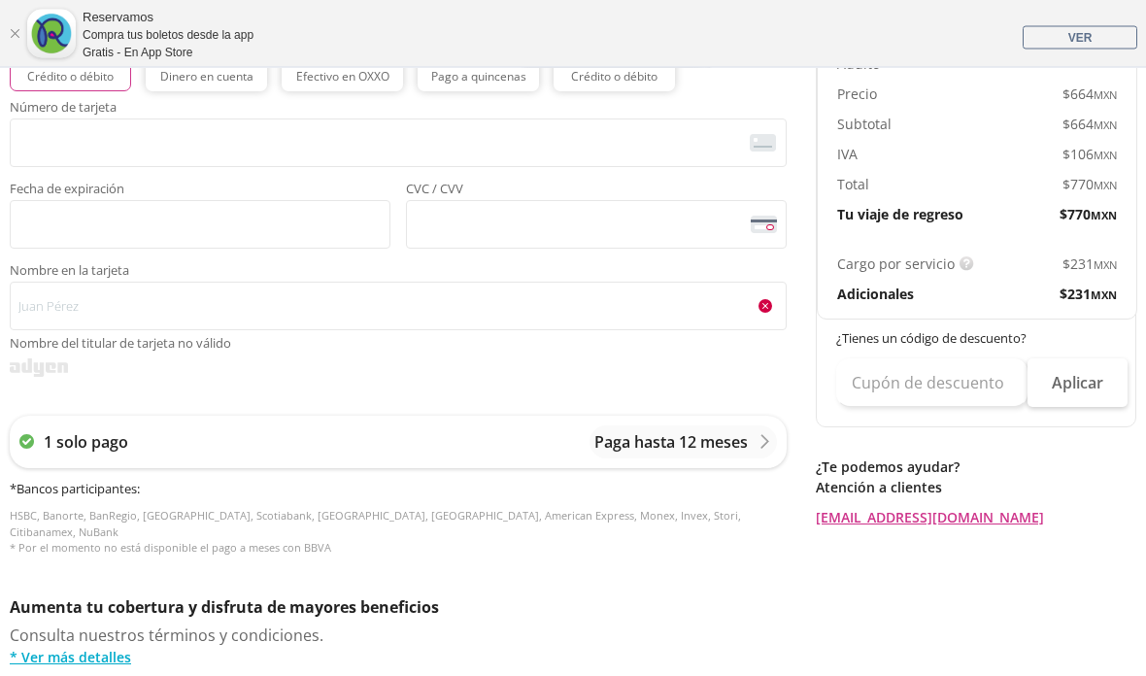
scroll to position [595, 0]
type input "[PERSON_NAME] [PERSON_NAME] Maza"
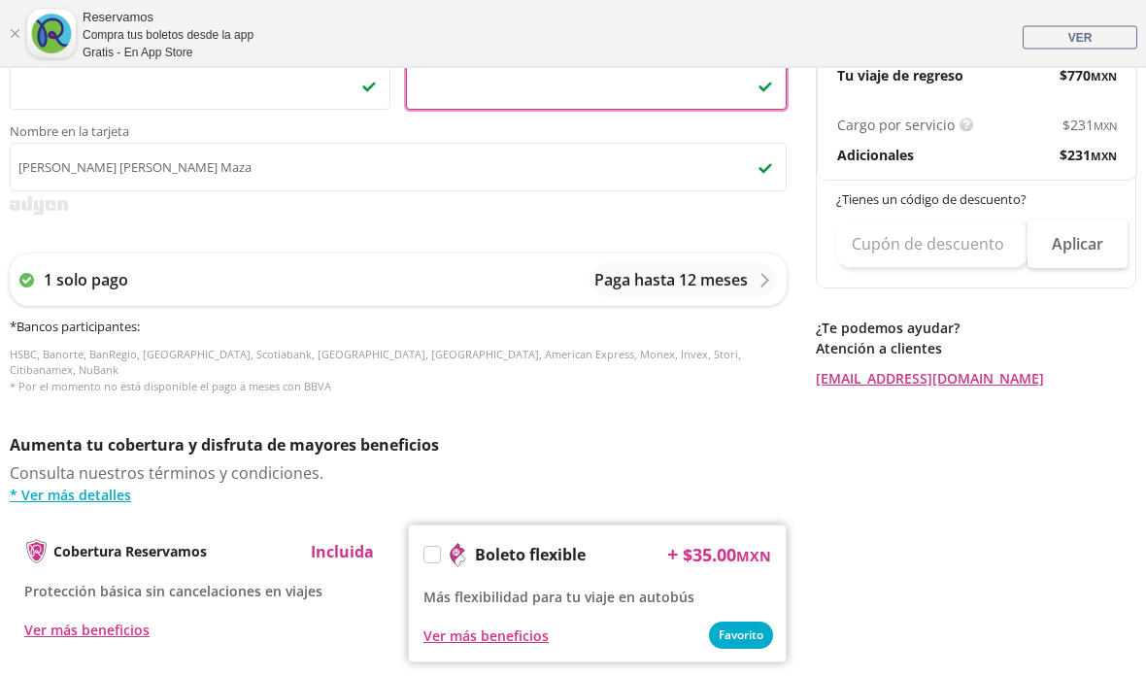
scroll to position [906, 0]
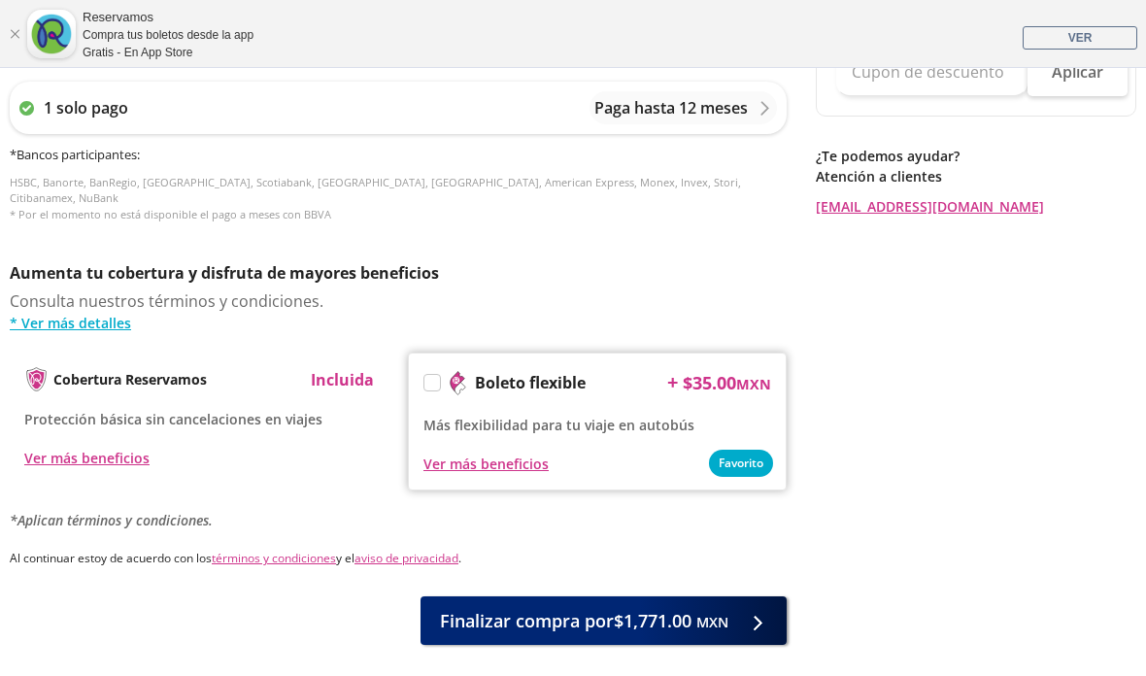
click at [663, 608] on span "Finalizar compra por $1,771.00 MXN" at bounding box center [584, 621] width 288 height 26
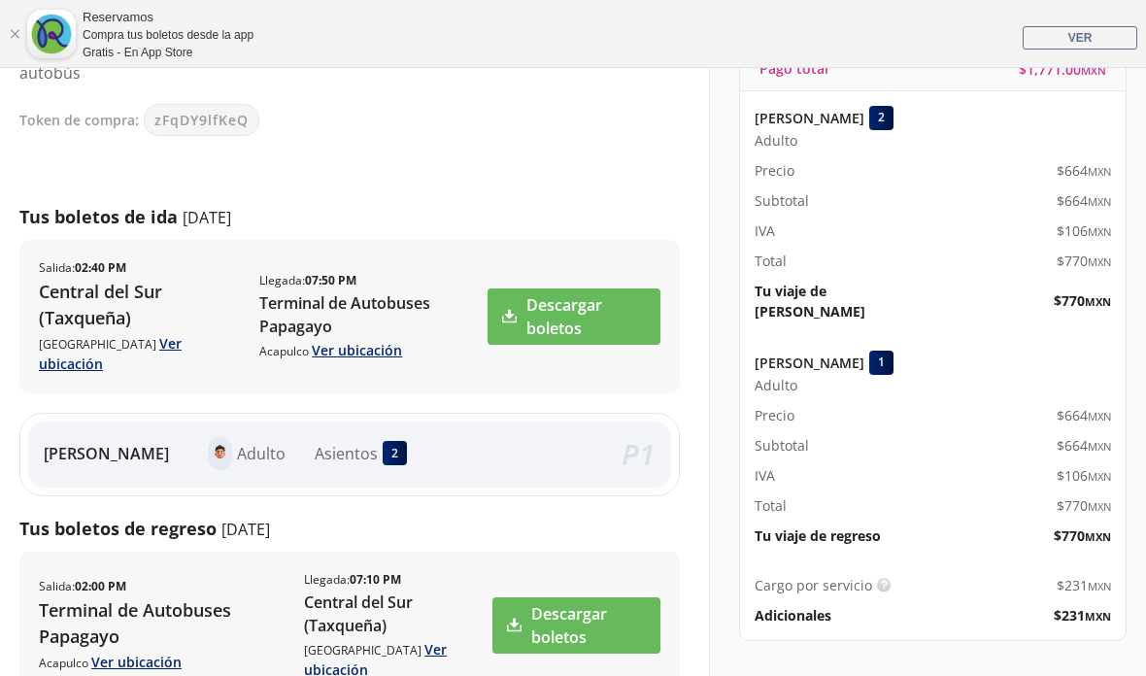
scroll to position [324, 0]
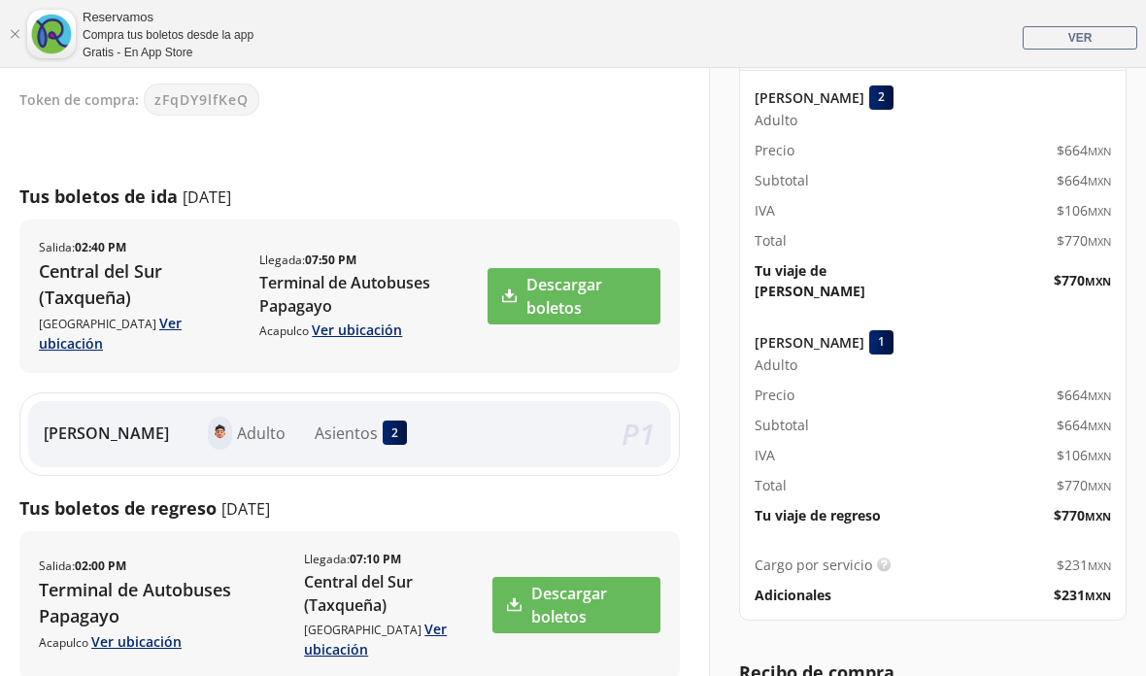
click at [585, 280] on link "Descargar boletos" at bounding box center [573, 296] width 173 height 56
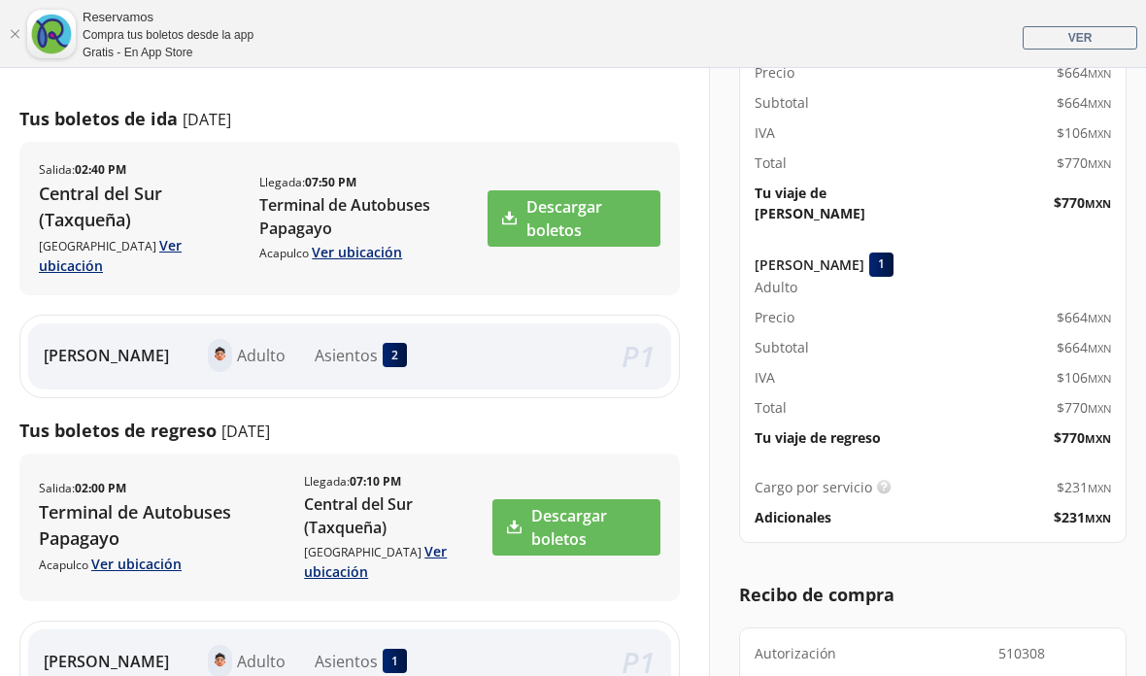
click at [590, 499] on link "Descargar boletos" at bounding box center [576, 527] width 168 height 56
